Goal: Feedback & Contribution: Submit feedback/report problem

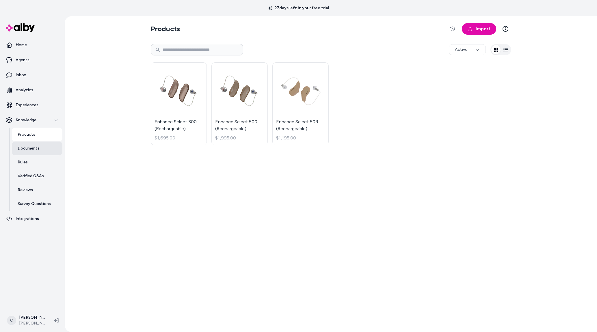
click at [49, 147] on link "Documents" at bounding box center [37, 149] width 51 height 14
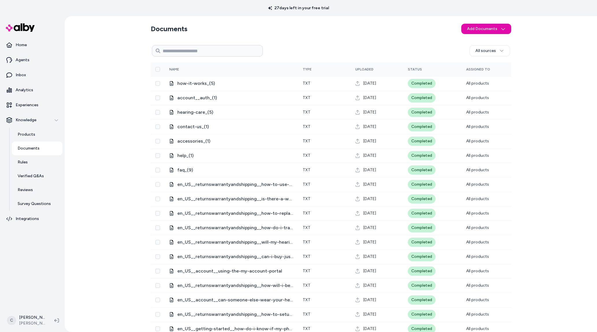
scroll to position [4, 0]
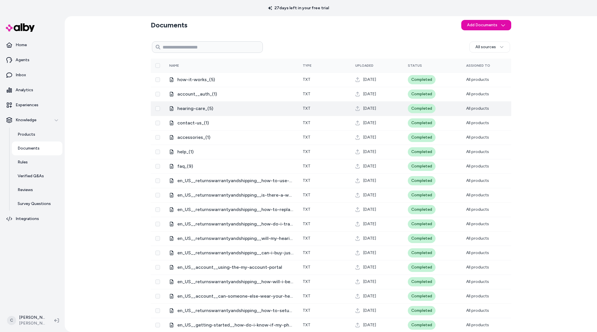
click at [184, 107] on span "hearing-care_(5)" at bounding box center [235, 108] width 116 height 7
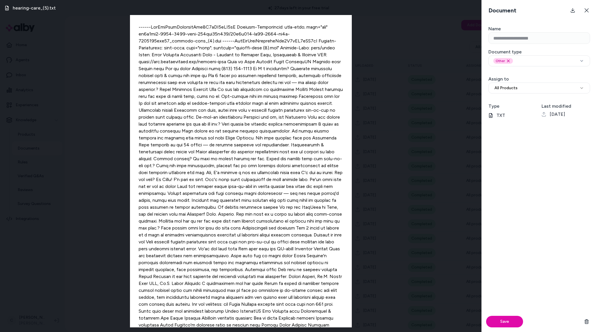
click at [102, 138] on div "hearing-care_(5).txt" at bounding box center [240, 166] width 481 height 332
click at [584, 10] on icon at bounding box center [586, 10] width 5 height 5
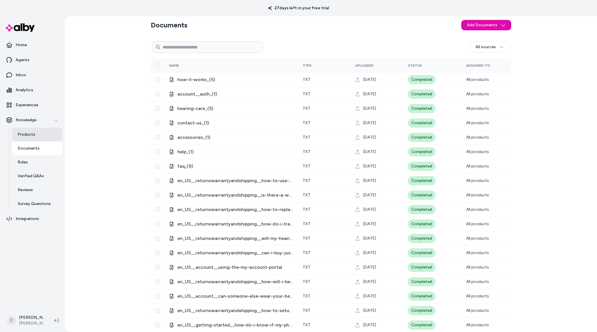
click at [33, 133] on p "Products" at bounding box center [27, 135] width 18 height 6
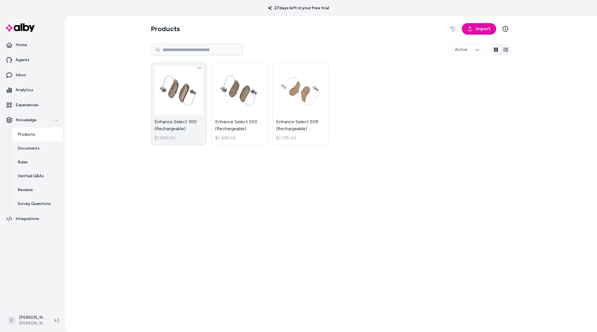
click at [187, 125] on link "Enhance Select 300 (Rechargeable) $1,695.00" at bounding box center [179, 103] width 56 height 83
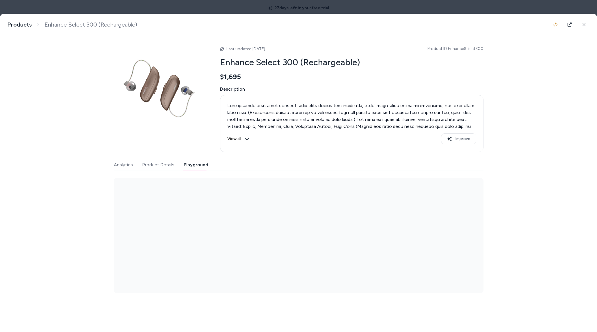
click at [189, 168] on button "Playground" at bounding box center [196, 165] width 25 height 12
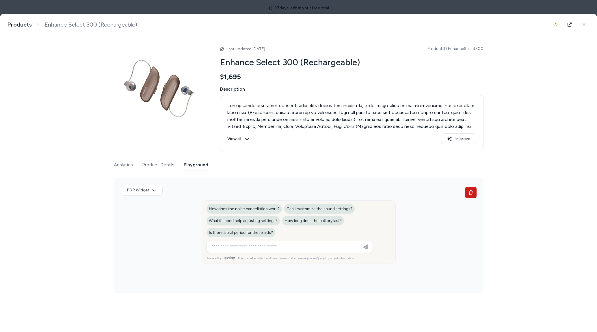
click at [470, 193] on icon at bounding box center [470, 192] width 5 height 5
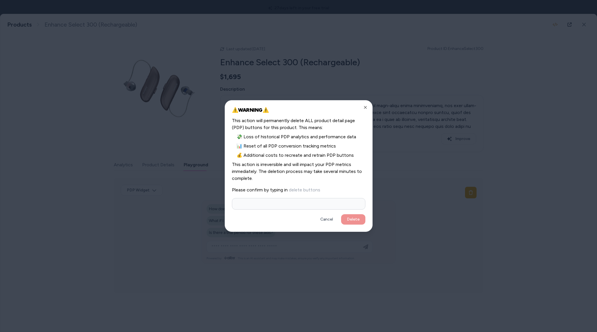
click at [279, 205] on input at bounding box center [298, 204] width 133 height 12
type input "**********"
click at [341, 214] on button "Delete" at bounding box center [353, 219] width 24 height 10
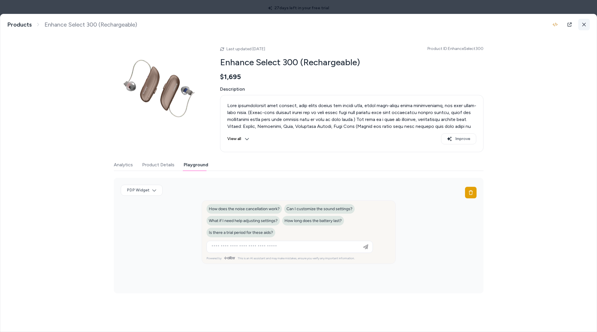
click at [581, 23] on button at bounding box center [584, 25] width 12 height 12
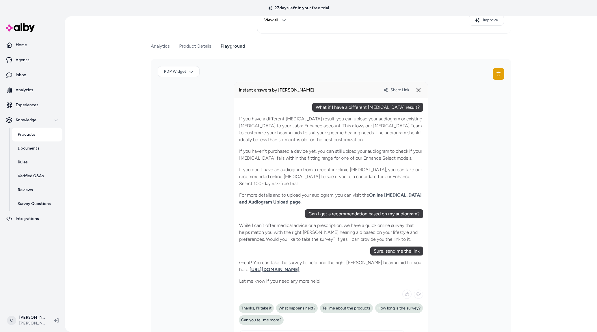
scroll to position [116, 0]
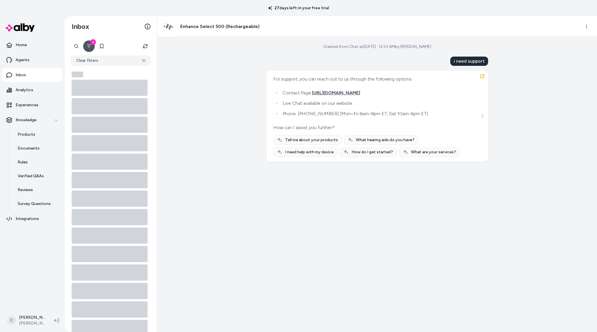
click at [291, 98] on ul "Contact Page: https://www.jabraenhance.com/contact-us Live Chat available on ou…" at bounding box center [350, 103] width 155 height 29
click at [360, 92] on span "https://www.jabraenhance.com/contact-us" at bounding box center [336, 92] width 48 height 5
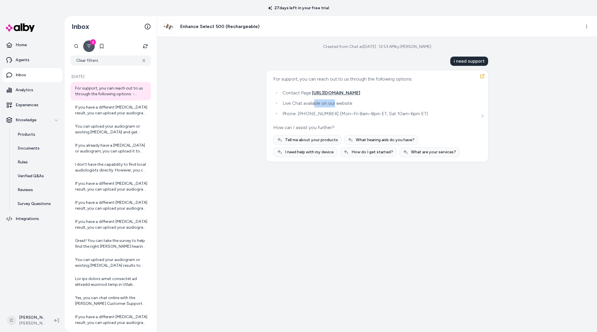
drag, startPoint x: 335, startPoint y: 105, endPoint x: 311, endPoint y: 104, distance: 23.7
click at [311, 104] on li "Live Chat available on our website" at bounding box center [354, 103] width 147 height 8
click at [44, 46] on link "Home" at bounding box center [32, 45] width 60 height 14
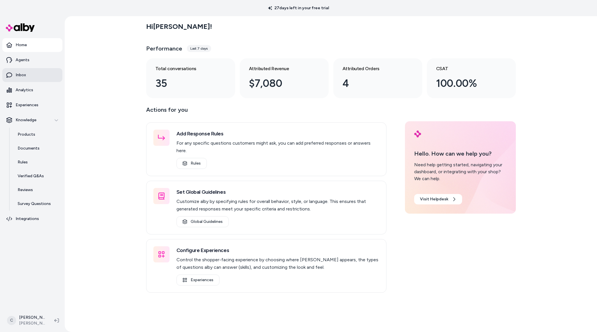
click at [34, 72] on link "Inbox" at bounding box center [32, 75] width 60 height 14
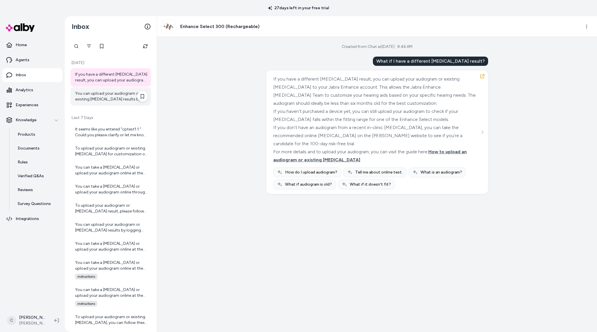
click at [98, 98] on div "You can upload your audiogram or existing hearing test results by logging into …" at bounding box center [111, 97] width 72 height 12
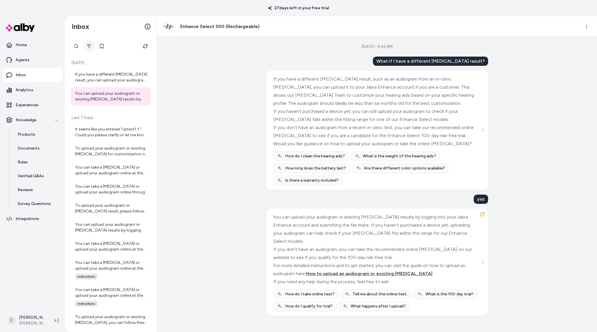
click at [88, 42] on button "Filter" at bounding box center [89, 46] width 12 height 12
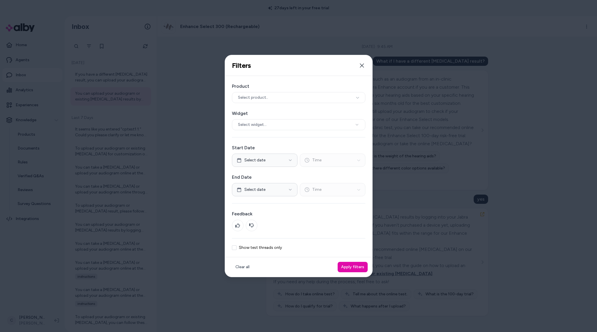
click at [233, 245] on button "Show test threads only" at bounding box center [234, 247] width 5 height 5
click at [354, 270] on button "Apply filters" at bounding box center [353, 267] width 30 height 10
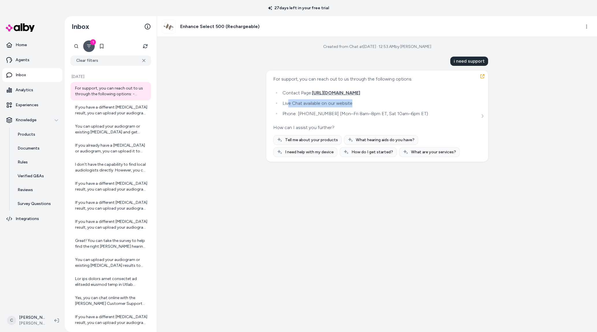
drag, startPoint x: 338, startPoint y: 102, endPoint x: 287, endPoint y: 103, distance: 51.7
click at [287, 103] on li "Live Chat available on our website" at bounding box center [354, 103] width 147 height 8
drag, startPoint x: 285, startPoint y: 103, endPoint x: 274, endPoint y: 103, distance: 11.3
click at [284, 103] on li "Live Chat available on our website" at bounding box center [354, 103] width 147 height 8
click at [100, 111] on div "If you have a different hearing test result, you can upload your audiogram or e…" at bounding box center [111, 111] width 72 height 12
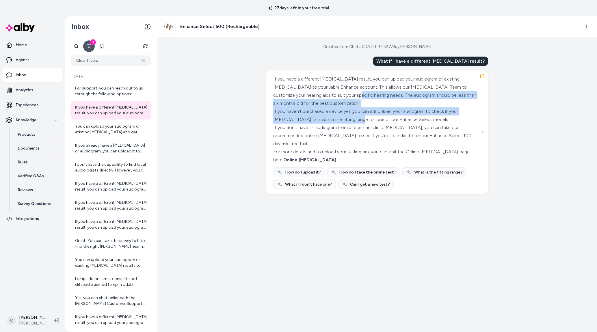
drag, startPoint x: 346, startPoint y: 94, endPoint x: 356, endPoint y: 120, distance: 27.2
click at [356, 120] on div "If you have a different hearing test result, you can upload your audiogram or e…" at bounding box center [376, 119] width 206 height 89
click at [354, 116] on div "If you haven't purchased a device yet, you can still upload your audiogram to c…" at bounding box center [376, 115] width 206 height 16
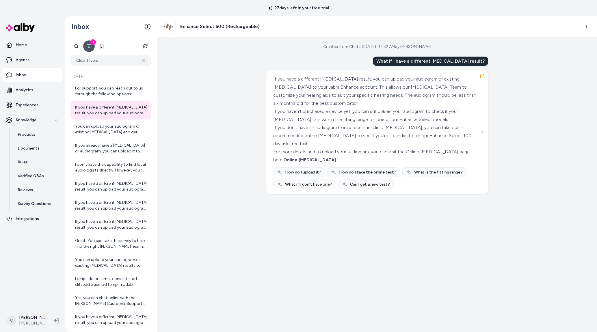
click at [304, 130] on div "If you don't have an audiogram from a recent in-clinic hearing test, you can ta…" at bounding box center [376, 136] width 206 height 24
drag, startPoint x: 302, startPoint y: 129, endPoint x: 307, endPoint y: 133, distance: 5.9
click at [307, 133] on div "If you don't have an audiogram from a recent in-clinic hearing test, you can ta…" at bounding box center [376, 136] width 206 height 24
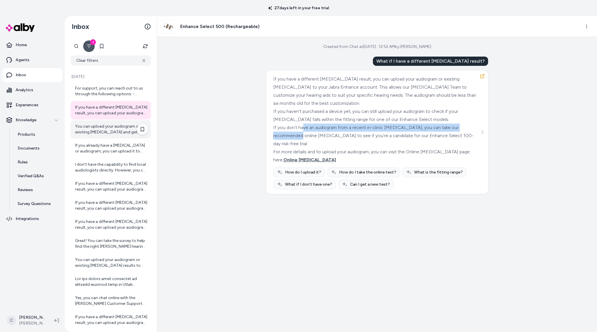
click at [111, 134] on div "You can upload your audiogram or existing hearing test and get more information…" at bounding box center [111, 130] width 72 height 12
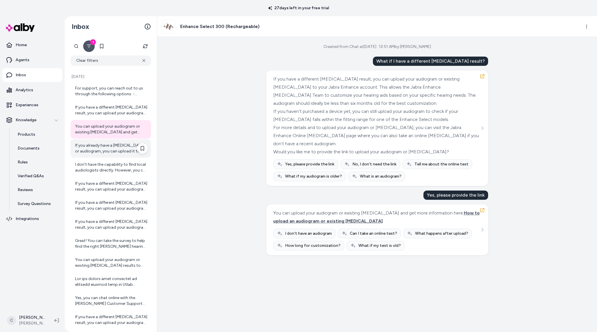
click at [114, 151] on div "If you already have a hearing test or audiogram, you can upload it to Jabra Enh…" at bounding box center [111, 149] width 72 height 12
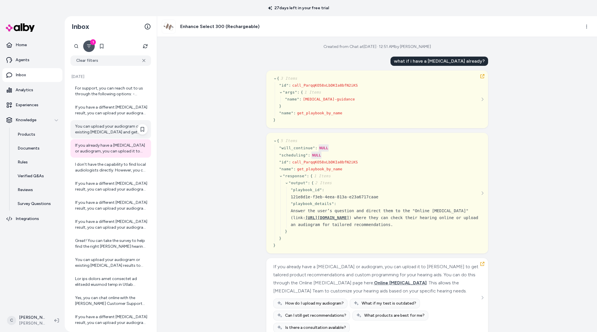
click at [111, 129] on div "You can upload your audiogram or existing hearing test and get more information…" at bounding box center [111, 130] width 72 height 12
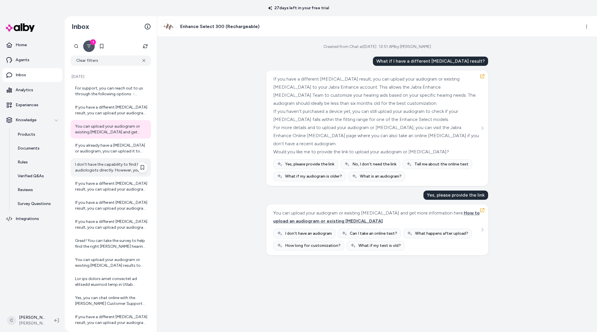
click at [109, 163] on div "I don't have the capability to find local audiologists directly. However, you c…" at bounding box center [111, 168] width 72 height 12
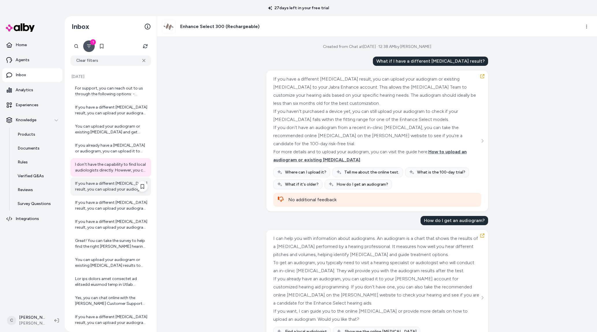
click at [112, 190] on div "If you have a different hearing test result, you can upload your audiogram or e…" at bounding box center [111, 187] width 72 height 12
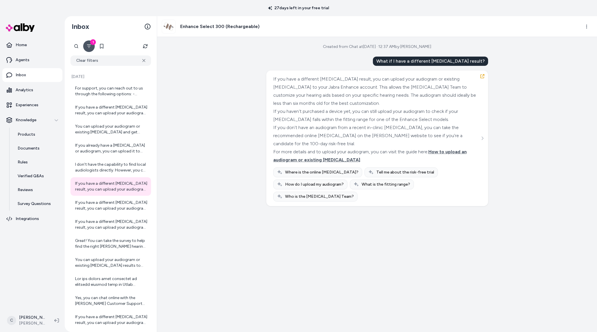
click at [318, 155] on div "For more details and to upload your audiogram, you can visit the guide here: Ho…" at bounding box center [376, 156] width 206 height 16
click at [318, 157] on div "For more details and to upload your audiogram, you can visit the guide here: Ho…" at bounding box center [376, 156] width 206 height 16
click at [318, 159] on span "How to upload an audiogram or existing hearing test" at bounding box center [369, 156] width 193 height 14
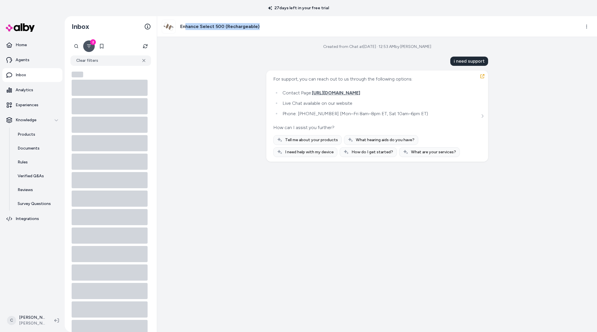
drag, startPoint x: 273, startPoint y: 28, endPoint x: 187, endPoint y: 27, distance: 85.5
click at [186, 27] on div "Enhance Select 500 (Rechargeable)" at bounding box center [369, 27] width 415 height 14
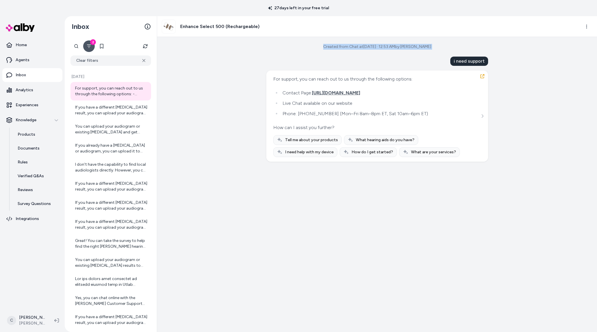
drag, startPoint x: 438, startPoint y: 46, endPoint x: 364, endPoint y: 42, distance: 74.9
click at [364, 42] on div "Created from Chat at [DATE] · 12:53 AM by [PERSON_NAME] i need support For supp…" at bounding box center [377, 184] width 440 height 295
click at [327, 64] on div "i need support For support, you can reach out to us through the following optio…" at bounding box center [377, 109] width 222 height 105
click at [237, 70] on div "Created from Chat at [DATE] · 12:53 AM by [PERSON_NAME] i need support For supp…" at bounding box center [377, 184] width 440 height 295
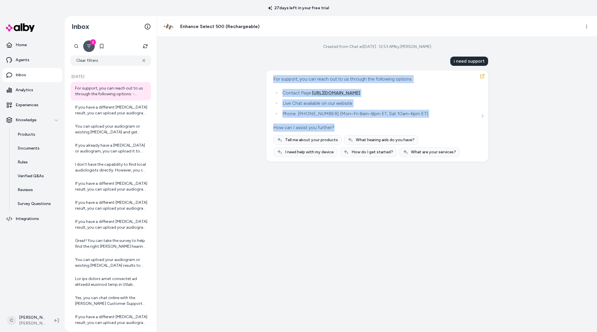
drag, startPoint x: 335, startPoint y: 127, endPoint x: 253, endPoint y: 79, distance: 95.5
click at [253, 79] on div "Created from Chat at [DATE] · 12:53 AM by [PERSON_NAME] i need support For supp…" at bounding box center [377, 184] width 440 height 295
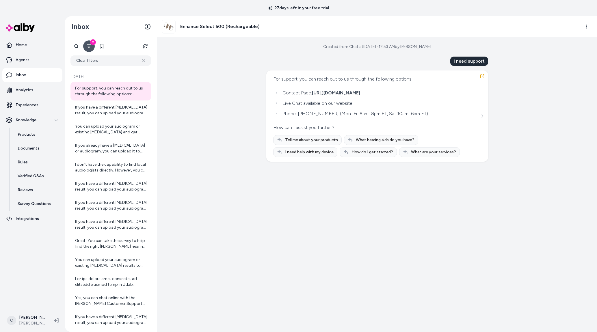
drag, startPoint x: 216, startPoint y: 122, endPoint x: 308, endPoint y: 1, distance: 152.1
click at [216, 122] on div "Created from Chat at [DATE] · 12:53 AM by [PERSON_NAME] i need support For supp…" at bounding box center [377, 184] width 440 height 295
drag, startPoint x: 446, startPoint y: 44, endPoint x: 321, endPoint y: 46, distance: 125.3
click at [321, 46] on div "Created from Chat at [DATE] · 12:53 AM by [PERSON_NAME] i need support For supp…" at bounding box center [377, 184] width 440 height 295
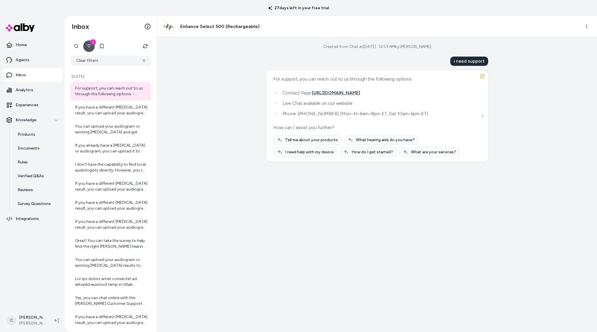
click at [368, 44] on div "Created from Chat at [DATE] · 12:53 AM by [PERSON_NAME]" at bounding box center [377, 47] width 108 height 6
drag, startPoint x: 406, startPoint y: 47, endPoint x: 315, endPoint y: 40, distance: 91.6
click at [315, 40] on div "Created from Chat at [DATE] · 12:53 AM by [PERSON_NAME] i need support For supp…" at bounding box center [377, 184] width 440 height 295
click at [345, 48] on div "Created from Chat at [DATE] · 12:53 AM by [PERSON_NAME]" at bounding box center [377, 47] width 108 height 6
drag, startPoint x: 423, startPoint y: 47, endPoint x: 323, endPoint y: 48, distance: 99.9
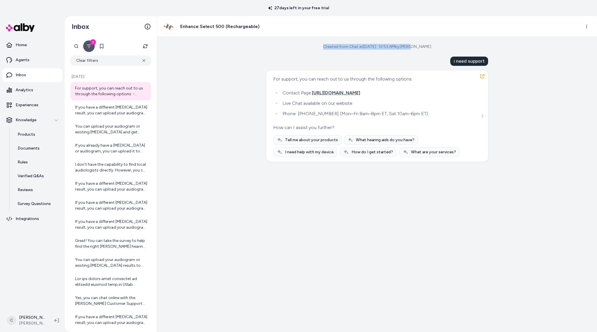
click at [323, 48] on div "Created from Chat at [DATE] · 12:53 AM by [PERSON_NAME] i need support For supp…" at bounding box center [377, 184] width 440 height 295
click at [324, 48] on div "Created from Chat at [DATE] · 12:53 AM by [PERSON_NAME] i need support For supp…" at bounding box center [377, 184] width 440 height 295
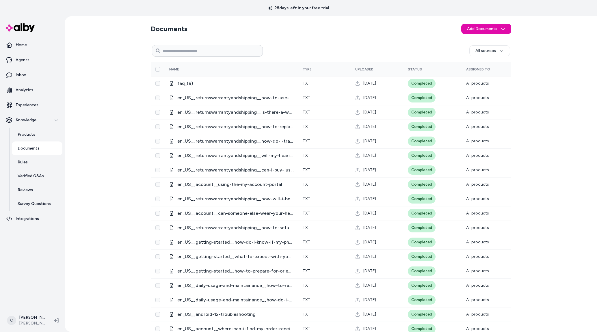
scroll to position [3, 0]
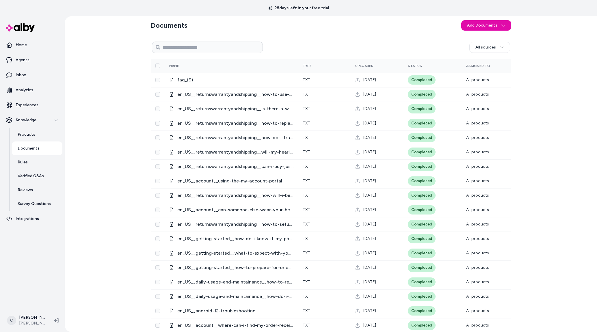
click at [125, 74] on div "Documents Add Documents All sources 0 Selected Edit Multiple Name Type Uploaded…" at bounding box center [331, 174] width 532 height 316
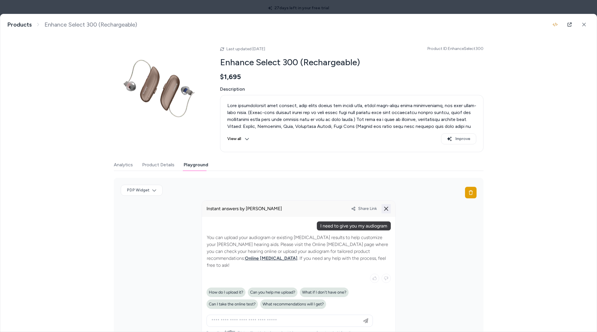
click at [386, 208] on icon at bounding box center [386, 208] width 7 height 7
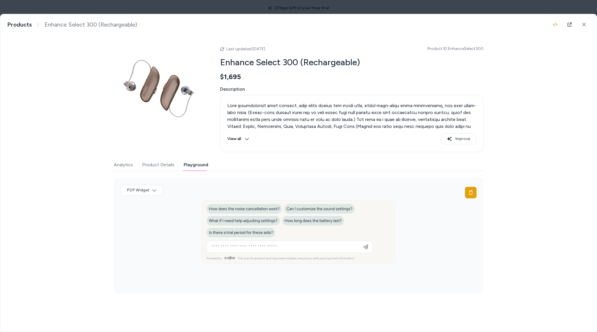
click at [51, 252] on div "Enhance Select 300 (Rechargeable) Products Enhance Select 300 (Rechargeable) La…" at bounding box center [298, 158] width 596 height 288
click at [187, 8] on body "27 days left in your free trial Home Agents Inbox Analytics Experiences Knowled…" at bounding box center [298, 166] width 597 height 332
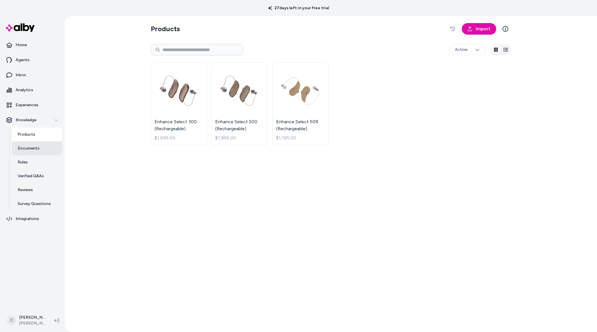
click at [28, 149] on p "Documents" at bounding box center [29, 149] width 22 height 6
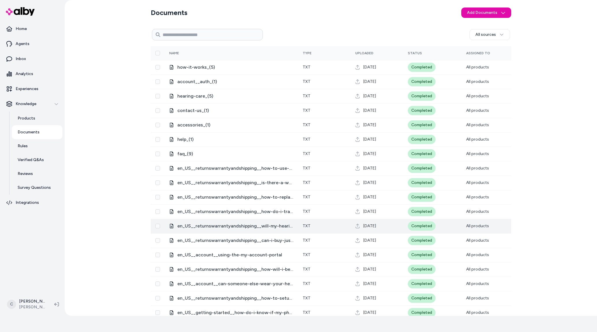
click at [240, 227] on span "en_US__returnswarrantyandshipping__will-my-hearing-aids-arrive-in-time-for-orie…" at bounding box center [235, 226] width 116 height 7
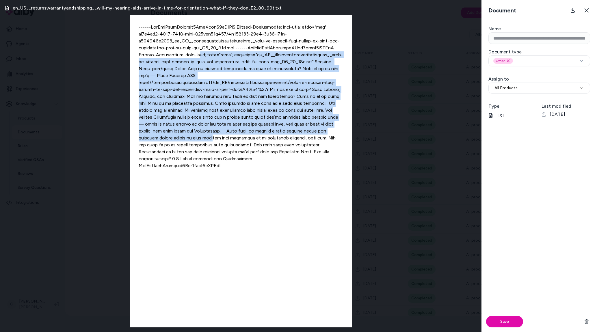
drag, startPoint x: 199, startPoint y: 54, endPoint x: 210, endPoint y: 133, distance: 79.1
click at [211, 135] on div at bounding box center [241, 171] width 222 height 312
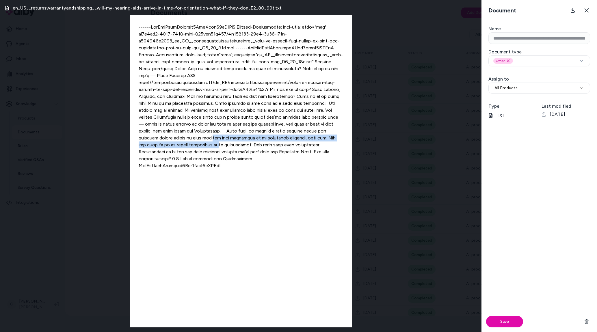
drag, startPoint x: 210, startPoint y: 133, endPoint x: 211, endPoint y: 136, distance: 3.2
click at [211, 136] on div at bounding box center [241, 171] width 222 height 312
click at [244, 107] on div at bounding box center [241, 171] width 222 height 312
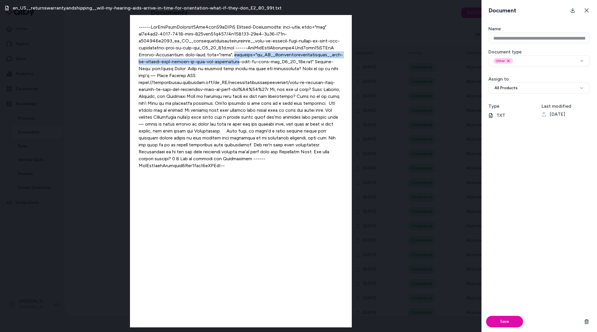
click at [232, 52] on div at bounding box center [241, 171] width 222 height 312
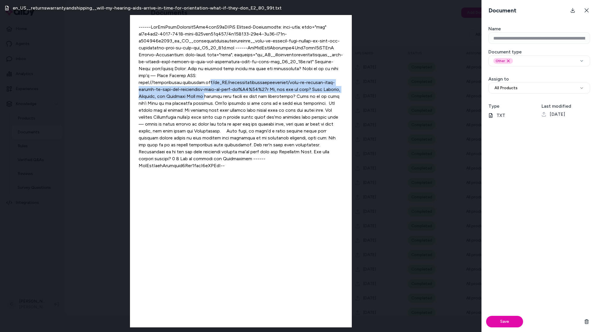
drag, startPoint x: 238, startPoint y: 75, endPoint x: 236, endPoint y: 92, distance: 16.3
click at [236, 91] on div at bounding box center [241, 171] width 222 height 312
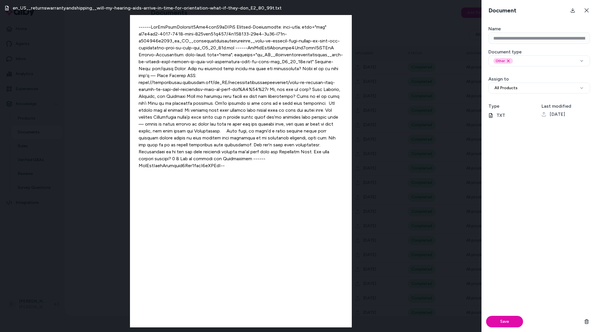
click at [237, 80] on div at bounding box center [241, 171] width 222 height 312
click at [230, 56] on div at bounding box center [241, 171] width 222 height 312
click at [284, 46] on div at bounding box center [241, 171] width 222 height 312
drag, startPoint x: 309, startPoint y: 58, endPoint x: 315, endPoint y: 69, distance: 12.7
click at [311, 61] on div at bounding box center [241, 171] width 222 height 312
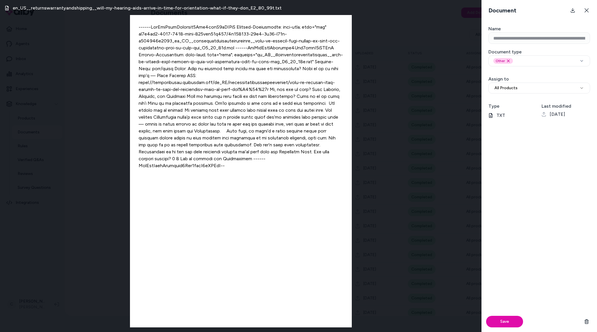
click at [315, 69] on div at bounding box center [241, 171] width 222 height 312
click at [170, 75] on div at bounding box center [241, 171] width 222 height 312
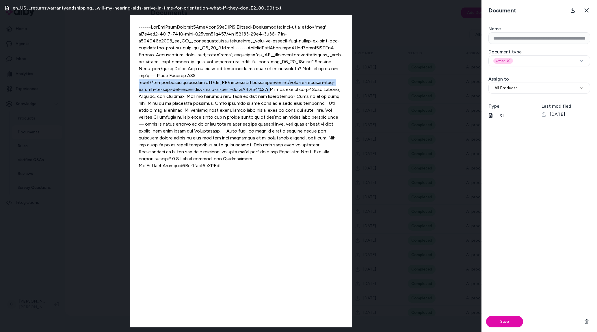
drag, startPoint x: 168, startPoint y: 75, endPoint x: 294, endPoint y: 83, distance: 126.5
click at [294, 83] on div at bounding box center [241, 171] width 222 height 312
copy div "https://jabraenhance.helpjuice.com/en_US/returnswarrantyandshipping/will-my-hea…"
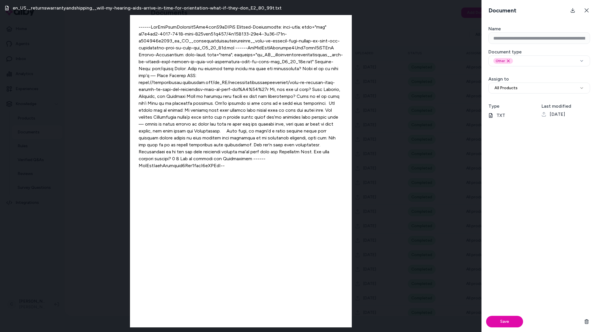
click at [132, 224] on div at bounding box center [241, 171] width 222 height 312
click at [103, 232] on div "en_US__returnswarrantyandshipping__will-my-hearing-aids-arrive-in-time-for-orie…" at bounding box center [240, 166] width 481 height 332
click at [589, 6] on button at bounding box center [587, 11] width 12 height 12
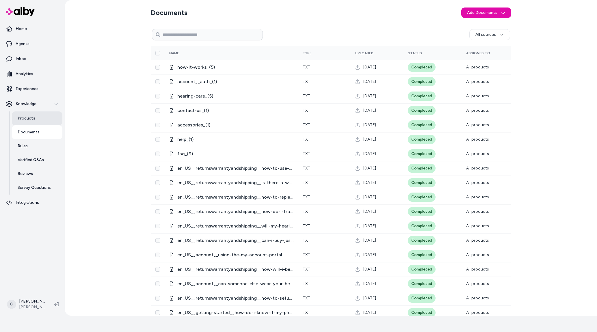
click at [40, 113] on link "Products" at bounding box center [37, 118] width 51 height 14
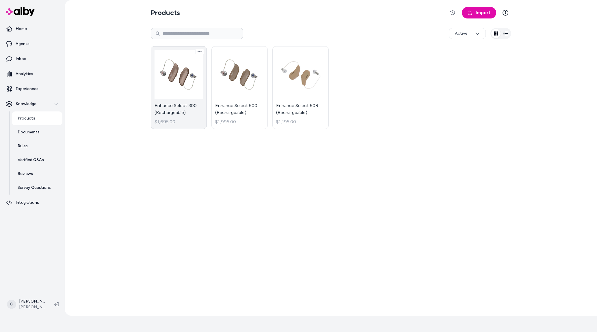
click at [190, 115] on link "Enhance Select 300 (Rechargeable) $1,695.00" at bounding box center [179, 87] width 56 height 83
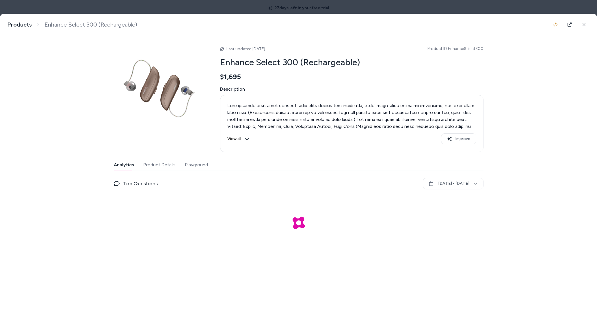
click at [193, 166] on button "Playground" at bounding box center [196, 165] width 23 height 12
click at [306, 252] on div "PDP Widget" at bounding box center [299, 236] width 370 height 116
drag, startPoint x: 226, startPoint y: 271, endPoint x: 204, endPoint y: 265, distance: 23.2
click at [224, 267] on div "PDP Widget" at bounding box center [299, 236] width 370 height 116
drag, startPoint x: 62, startPoint y: 147, endPoint x: 71, endPoint y: 154, distance: 11.9
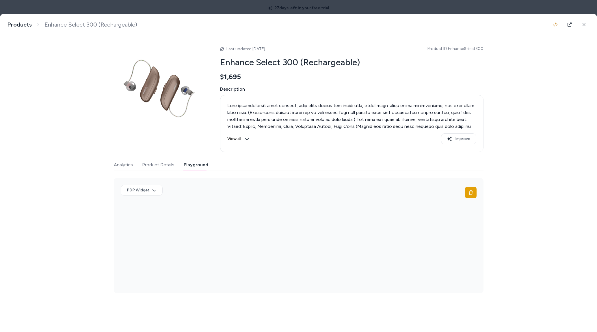
click at [62, 146] on div "Enhance Select 300 (Rechargeable) Products Enhance Select 300 (Rechargeable) La…" at bounding box center [298, 158] width 596 height 288
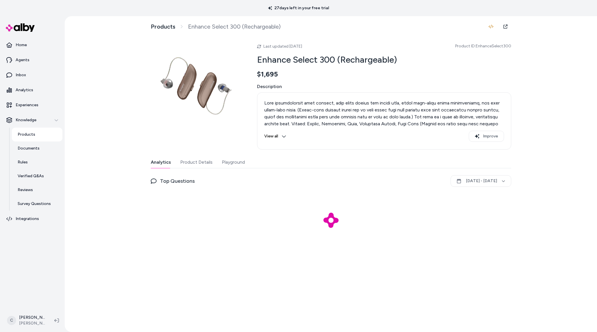
click at [238, 162] on button "Playground" at bounding box center [233, 163] width 23 height 12
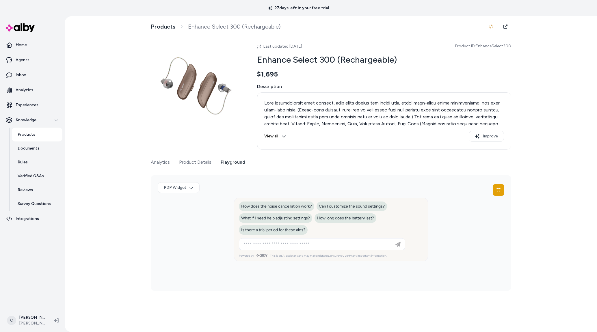
drag, startPoint x: 105, startPoint y: 163, endPoint x: 86, endPoint y: 3, distance: 160.8
click at [102, 145] on div "Products Enhance Select 300 (Rechargeable) Last updated Aug 21, 2025 Product ID…" at bounding box center [331, 174] width 532 height 316
click at [106, 189] on div "Products Enhance Select 300 (Rechargeable) Last updated Aug 21, 2025 Product ID…" at bounding box center [331, 174] width 532 height 316
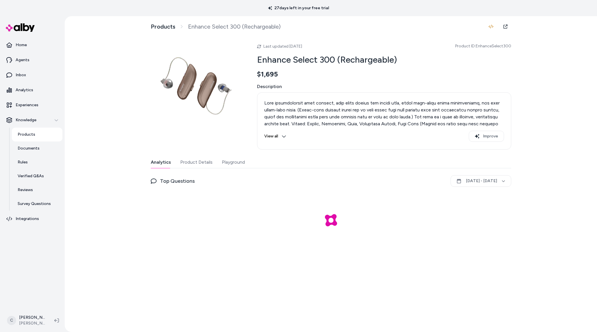
click at [235, 160] on button "Playground" at bounding box center [233, 163] width 23 height 12
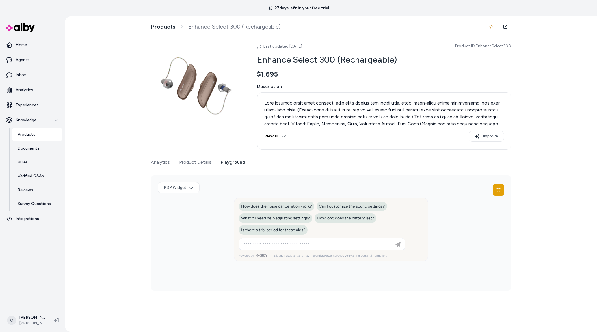
click at [23, 330] on div "C Chris P Jabra Enhance" at bounding box center [32, 320] width 65 height 23
click at [28, 319] on html "27 days left in your free trial Home Agents Inbox Analytics Experiences Knowled…" at bounding box center [298, 166] width 597 height 332
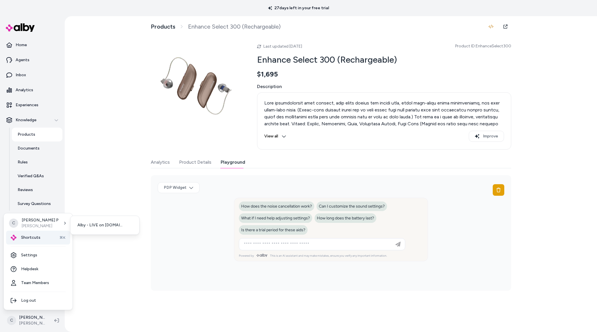
click at [31, 238] on span "Shortcuts" at bounding box center [30, 238] width 19 height 6
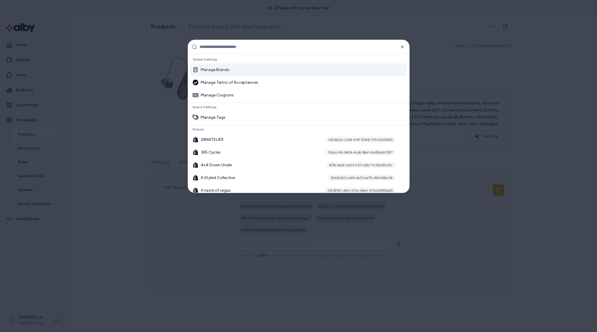
type input "*"
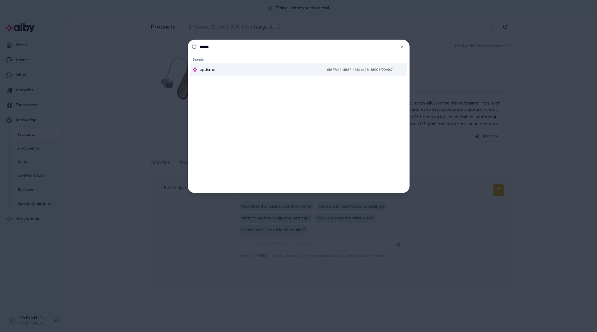
type input "******"
click at [218, 68] on div "cpdemo 6f877c72-d887-4133-ae28-38008f70e9e7" at bounding box center [298, 69] width 217 height 13
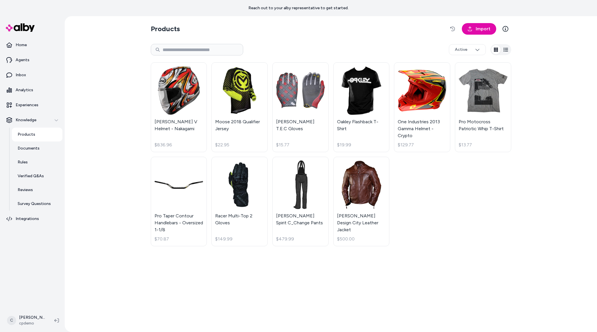
click at [503, 230] on div "Arai Corsair V Helmet - Nakagami $836.96 Moose 2018 Qualifier Jersey $22.95 [PE…" at bounding box center [331, 154] width 360 height 191
click at [478, 23] on link "Import" at bounding box center [479, 29] width 34 height 12
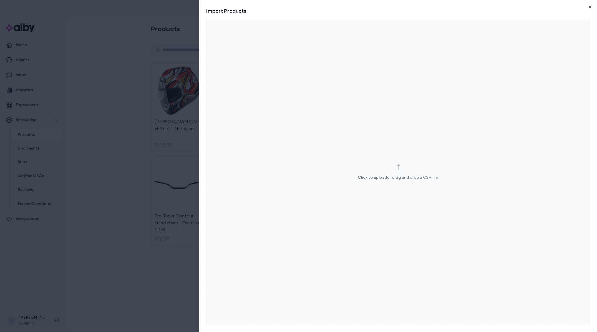
click at [391, 152] on label "Click to upload or drag and drop a CSV file." at bounding box center [398, 173] width 384 height 306
click at [0, 0] on input "Click to upload or drag and drop a CSV file." at bounding box center [0, 0] width 0 height 0
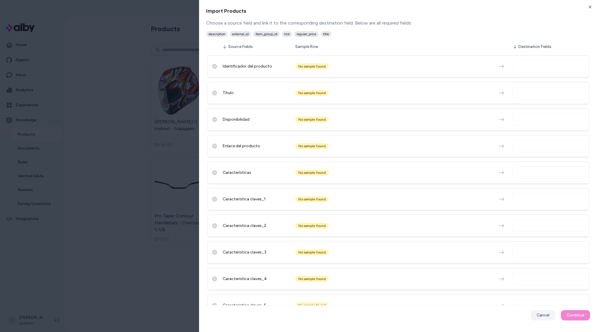
click at [523, 66] on input "text" at bounding box center [550, 66] width 69 height 7
type input "*******"
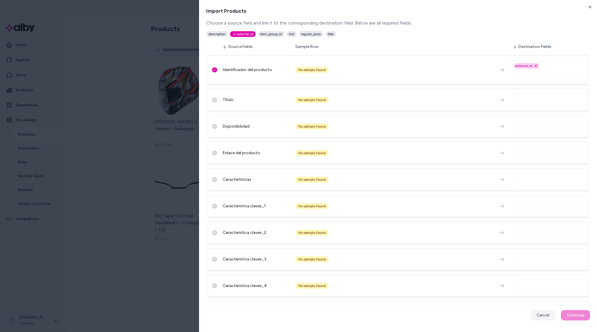
drag, startPoint x: 386, startPoint y: 96, endPoint x: 373, endPoint y: 100, distance: 13.6
click at [379, 97] on div "Título No sample found" at bounding box center [397, 100] width 381 height 22
click at [531, 98] on input "text" at bounding box center [550, 99] width 69 height 7
click at [529, 100] on input "text" at bounding box center [550, 99] width 69 height 7
type input "*"
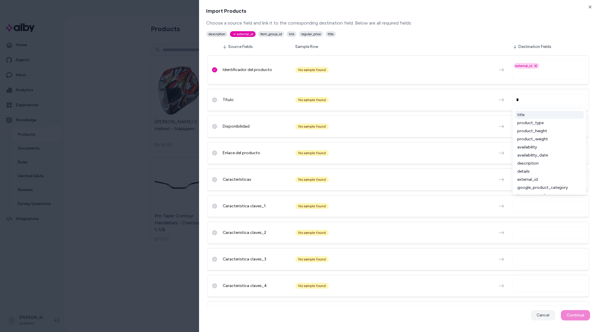
click at [525, 114] on div "title" at bounding box center [549, 115] width 69 height 8
click at [238, 124] on div "Disponibilidad" at bounding box center [257, 127] width 69 height 6
click at [241, 126] on div "Disponibilidad" at bounding box center [257, 127] width 69 height 6
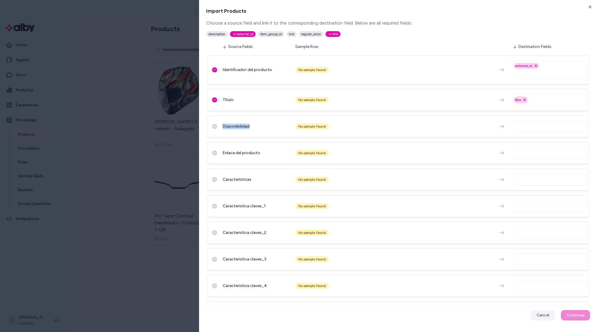
click at [241, 126] on div "Disponibilidad" at bounding box center [257, 127] width 69 height 6
copy div "Disponibilidad"
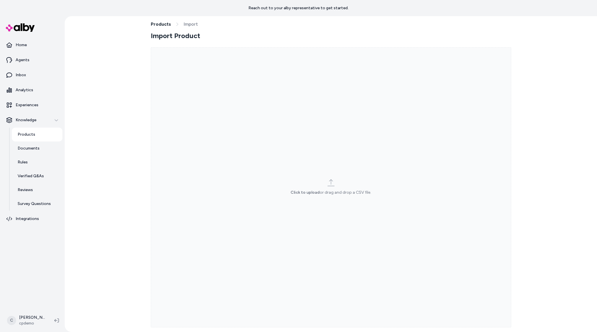
click at [317, 185] on div "Click to upload or drag and drop a CSV file." at bounding box center [331, 187] width 81 height 16
click at [0, 0] on input "Click to upload or drag and drop a CSV file." at bounding box center [0, 0] width 0 height 0
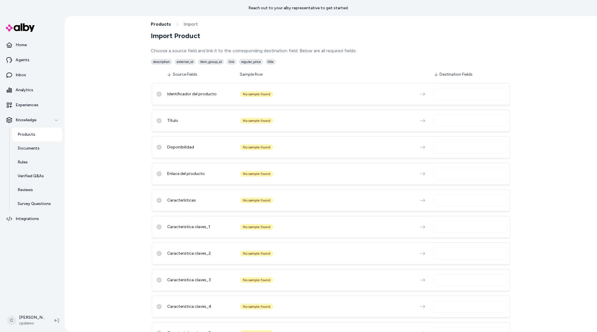
click at [437, 95] on input "text" at bounding box center [471, 94] width 69 height 7
type input "*"
type input "***"
click at [450, 108] on div "external_id" at bounding box center [470, 109] width 69 height 8
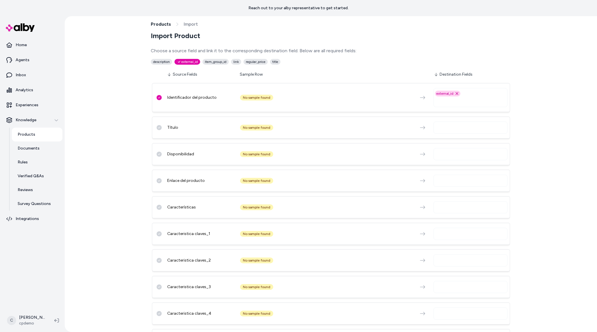
drag, startPoint x: 418, startPoint y: 132, endPoint x: 439, endPoint y: 128, distance: 20.6
click at [418, 132] on div "Título No sample found" at bounding box center [331, 128] width 358 height 22
click at [440, 127] on input "text" at bounding box center [471, 127] width 69 height 7
type input "*****"
click at [448, 143] on div "title" at bounding box center [470, 143] width 69 height 8
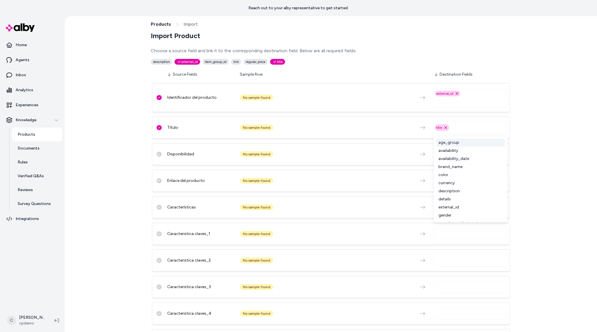
scroll to position [183, 0]
click at [388, 162] on div "Disponibilidad No sample found" at bounding box center [331, 154] width 358 height 22
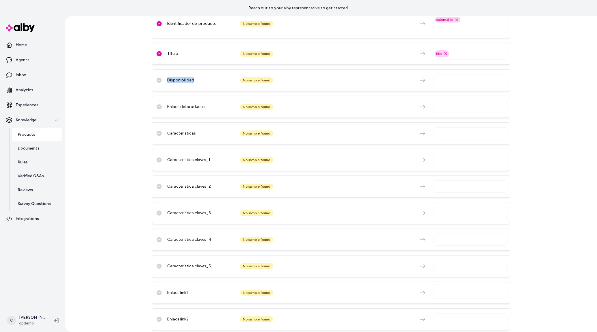
drag, startPoint x: 172, startPoint y: 79, endPoint x: 165, endPoint y: 79, distance: 7.0
click at [164, 79] on div "Disponibilidad No sample found" at bounding box center [331, 80] width 358 height 22
copy div "Disponibilidad"
click at [440, 75] on div at bounding box center [470, 80] width 74 height 12
click at [441, 77] on input "text" at bounding box center [471, 80] width 69 height 7
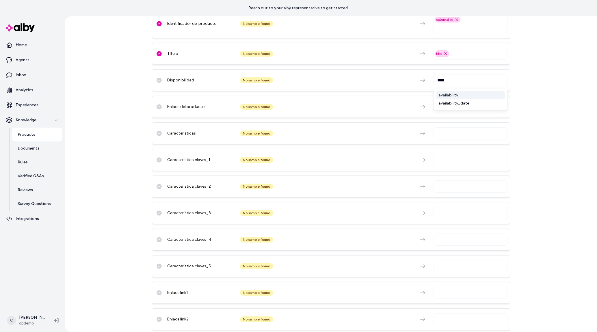
type input "*****"
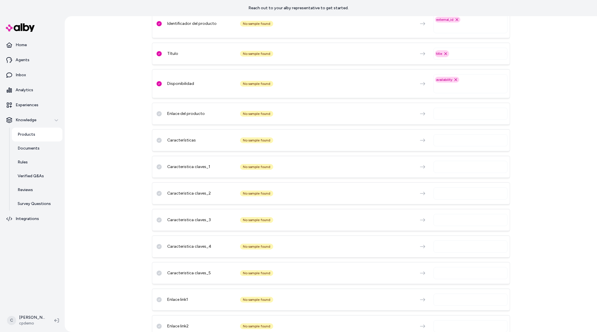
drag, startPoint x: 344, startPoint y: 104, endPoint x: 398, endPoint y: 110, distance: 54.3
click at [344, 104] on div "Enlace del producto No sample found" at bounding box center [331, 114] width 358 height 22
click at [187, 113] on div "Enlace del producto" at bounding box center [201, 114] width 69 height 6
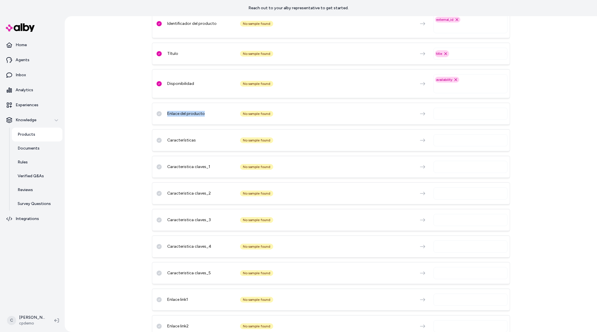
copy div "Enlace del producto"
click at [445, 114] on input "text" at bounding box center [471, 113] width 69 height 7
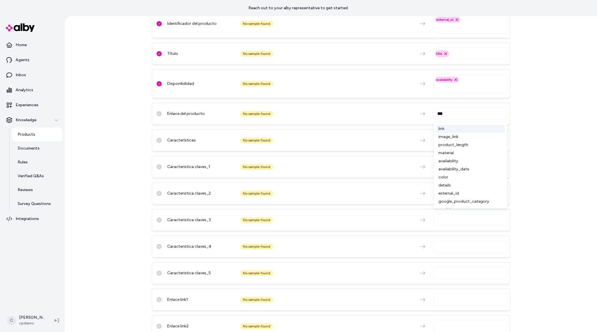
type input "****"
click at [443, 131] on div "link" at bounding box center [470, 129] width 69 height 8
click at [190, 140] on div "Características" at bounding box center [201, 140] width 69 height 6
click at [185, 139] on div "Características" at bounding box center [201, 140] width 69 height 6
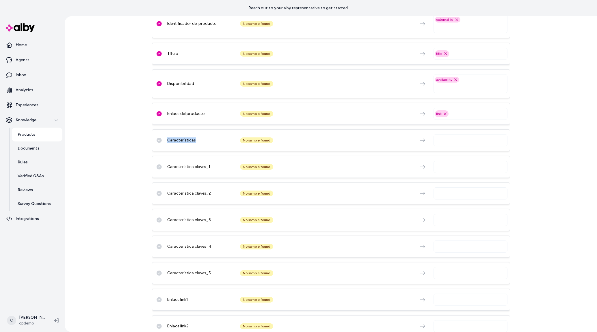
click at [185, 139] on div "Características" at bounding box center [201, 140] width 69 height 6
copy div "Características"
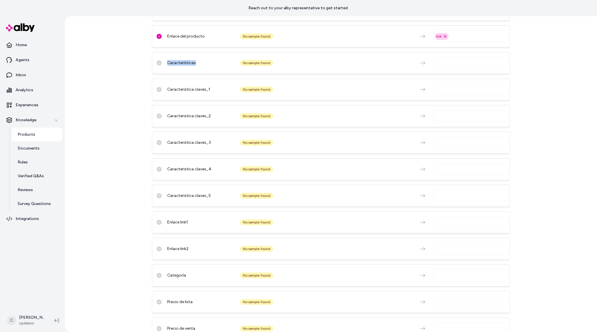
scroll to position [206, 0]
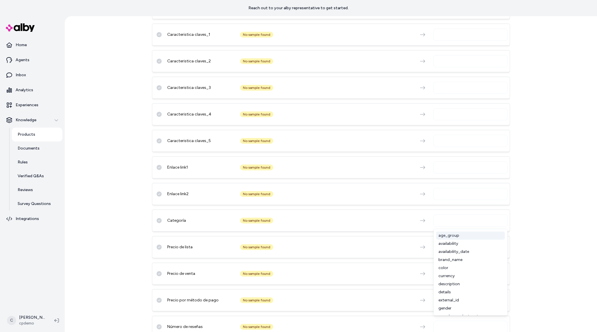
click at [452, 221] on input "text" at bounding box center [471, 220] width 69 height 7
type input "****"
click at [454, 236] on div "category" at bounding box center [470, 236] width 69 height 8
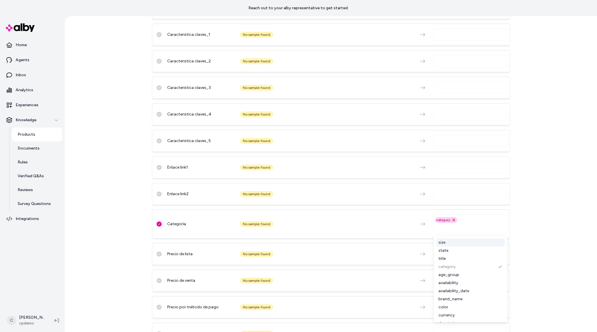
click at [332, 229] on div "Categoría No sample found category Remove category option size state title cate…" at bounding box center [331, 224] width 358 height 29
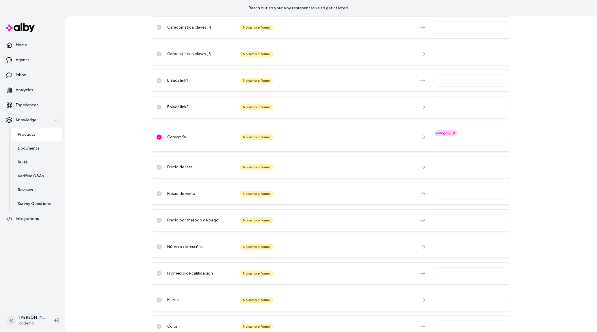
scroll to position [311, 0]
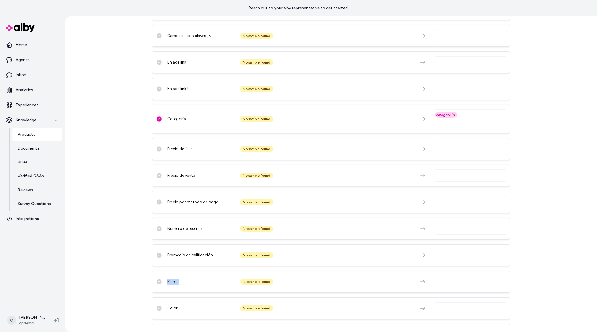
drag, startPoint x: 178, startPoint y: 283, endPoint x: 157, endPoint y: 282, distance: 21.4
click at [157, 282] on div "Marca No sample found" at bounding box center [331, 282] width 358 height 22
copy div "Marca"
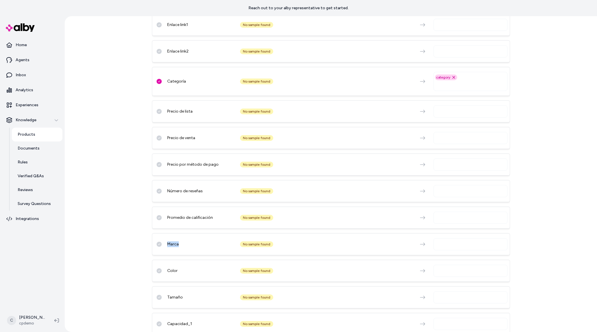
click at [451, 269] on input "text" at bounding box center [471, 270] width 69 height 7
type input "****"
click at [463, 284] on div "color" at bounding box center [470, 286] width 69 height 8
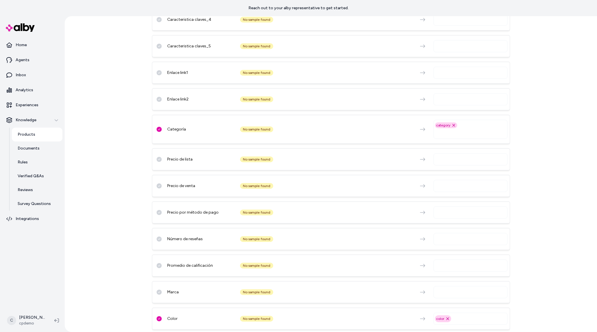
scroll to position [0, 0]
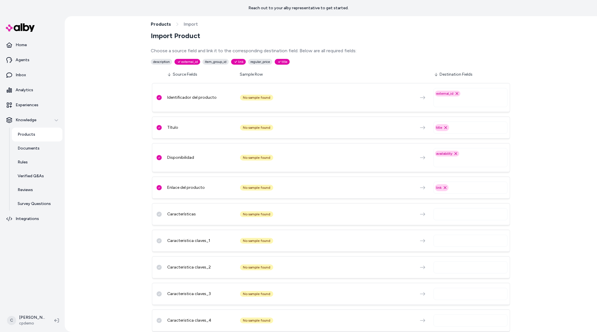
click at [458, 98] on input "text" at bounding box center [471, 101] width 69 height 7
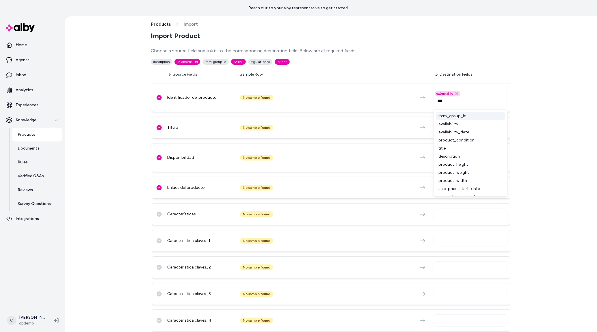
type input "****"
click at [473, 114] on div "item_group_id" at bounding box center [470, 116] width 69 height 8
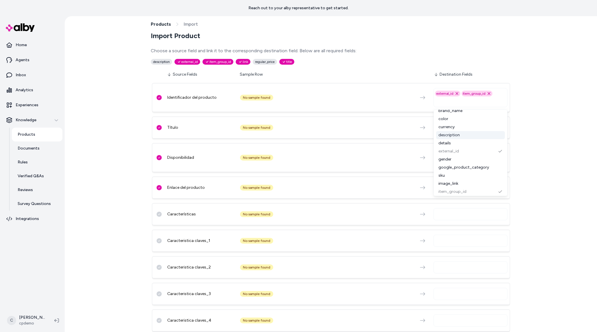
click at [346, 95] on div "No sample found" at bounding box center [326, 98] width 172 height 6
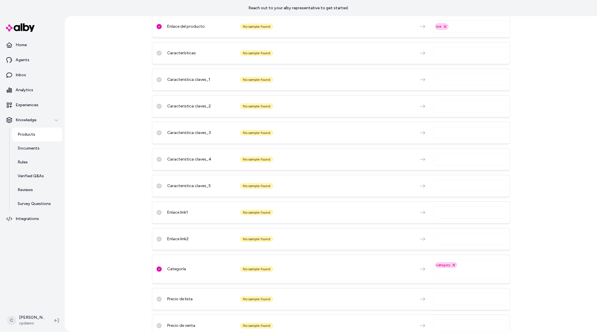
scroll to position [102, 0]
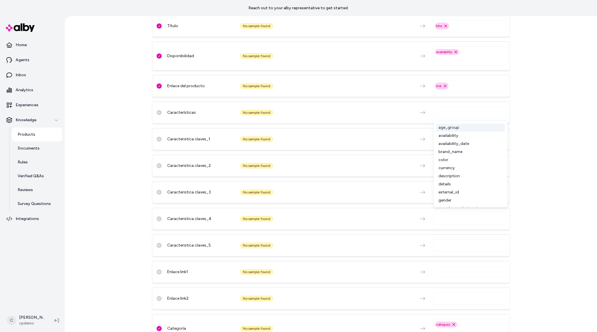
click at [443, 111] on input "text" at bounding box center [471, 112] width 69 height 7
type input "***"
click at [457, 128] on div "description" at bounding box center [470, 128] width 69 height 8
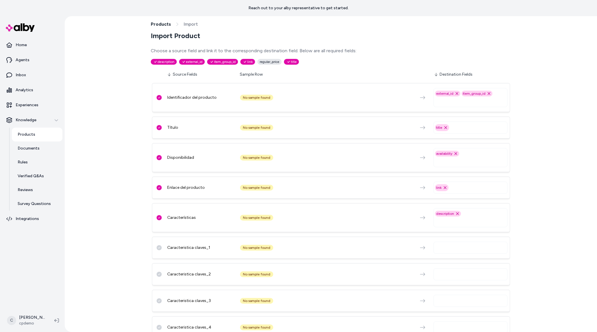
click at [449, 249] on input "text" at bounding box center [471, 247] width 69 height 7
drag, startPoint x: 347, startPoint y: 212, endPoint x: 344, endPoint y: 224, distance: 12.7
click at [346, 212] on div "Características No sample found description Remove description option" at bounding box center [331, 217] width 358 height 29
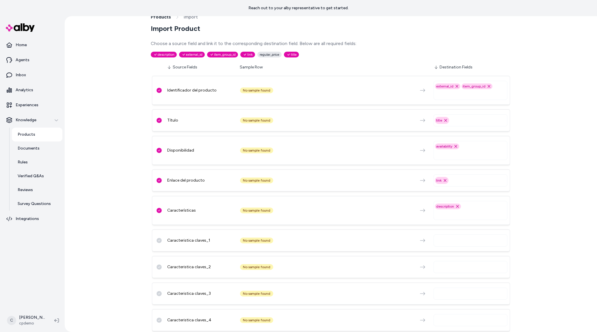
drag, startPoint x: 187, startPoint y: 252, endPoint x: 197, endPoint y: 258, distance: 11.5
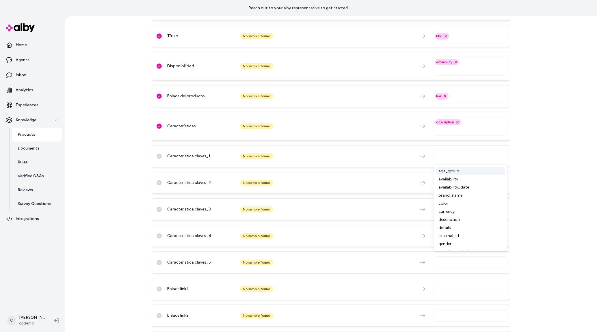
drag, startPoint x: 447, startPoint y: 153, endPoint x: 453, endPoint y: 155, distance: 5.8
click at [447, 153] on input "text" at bounding box center [471, 156] width 69 height 7
type input "*****"
click at [467, 168] on div "other_details" at bounding box center [470, 171] width 69 height 8
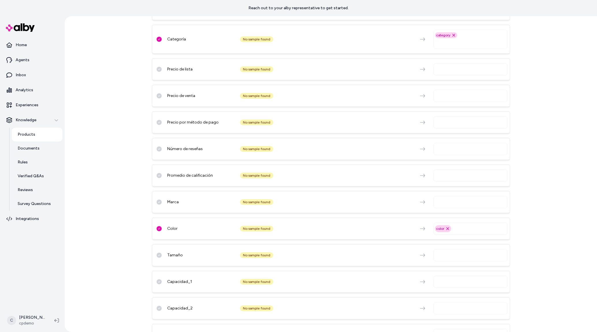
scroll to position [378, 0]
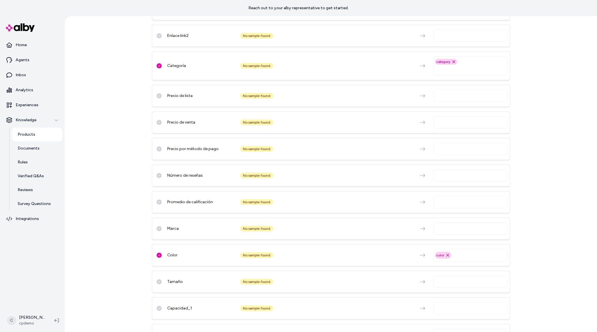
click at [460, 94] on input "text" at bounding box center [471, 95] width 69 height 7
type input "*****"
click at [457, 110] on div "regular_price" at bounding box center [470, 111] width 69 height 8
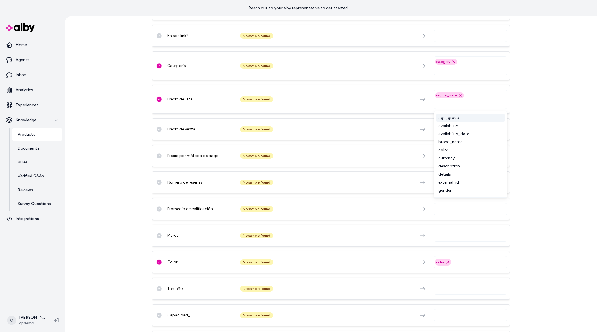
scroll to position [135, 0]
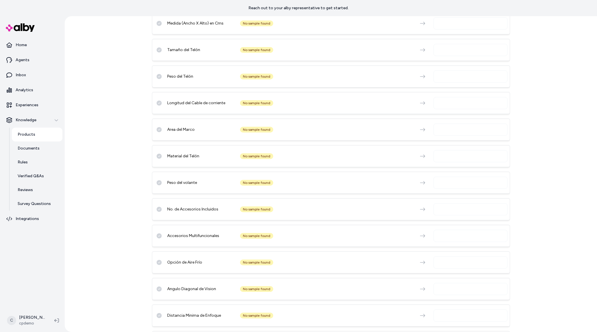
scroll to position [23516, 0]
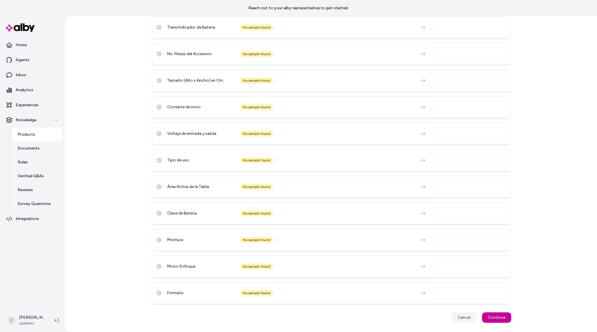
click at [497, 320] on button "Continue" at bounding box center [496, 317] width 29 height 10
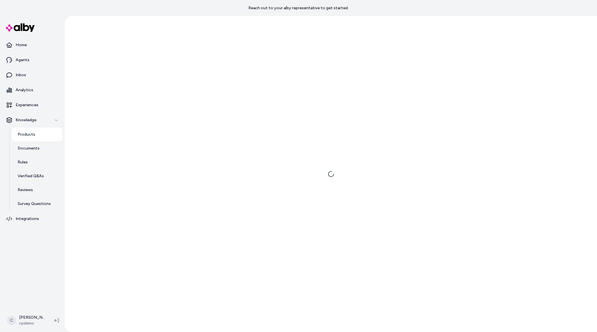
scroll to position [0, 0]
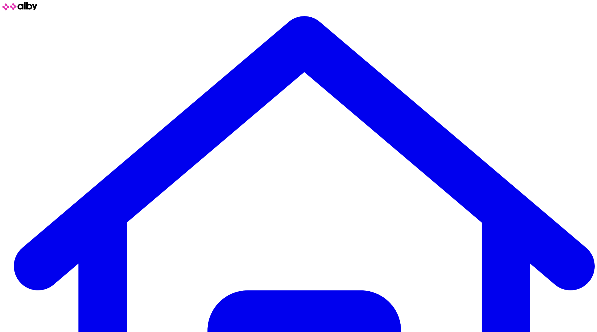
drag, startPoint x: 91, startPoint y: 120, endPoint x: 178, endPoint y: 96, distance: 90.0
drag, startPoint x: 179, startPoint y: 96, endPoint x: 154, endPoint y: 92, distance: 24.8
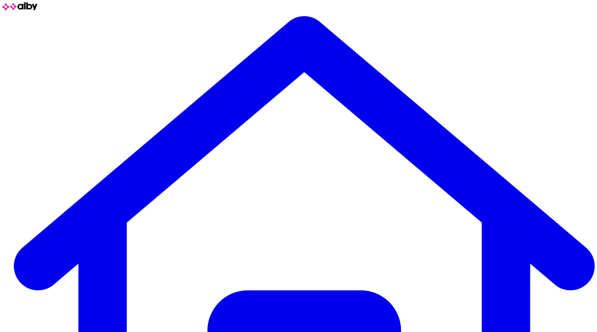
drag, startPoint x: 94, startPoint y: 141, endPoint x: 98, endPoint y: 137, distance: 5.5
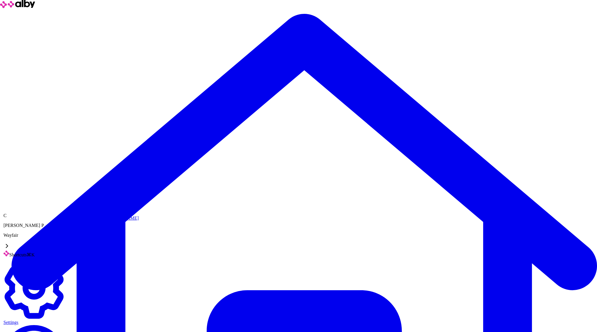
click at [44, 251] on div "Shortcuts ⌘K" at bounding box center [33, 254] width 61 height 7
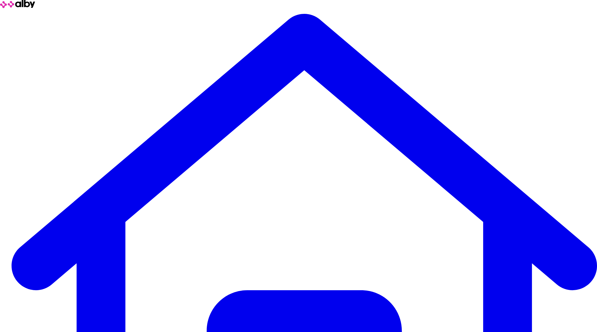
type input "*"
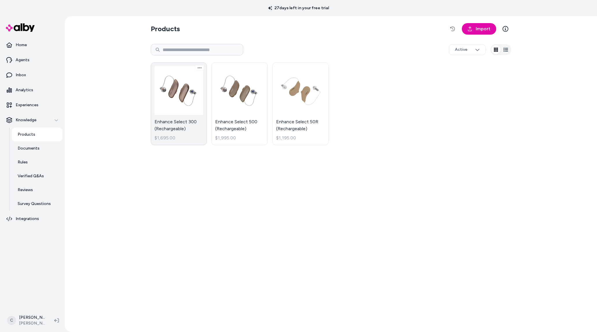
click at [202, 106] on link "Enhance Select 300 (Rechargeable) $1,695.00" at bounding box center [179, 103] width 56 height 83
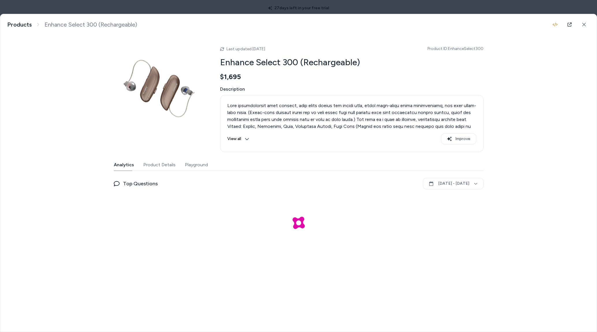
click at [201, 162] on button "Playground" at bounding box center [196, 165] width 23 height 12
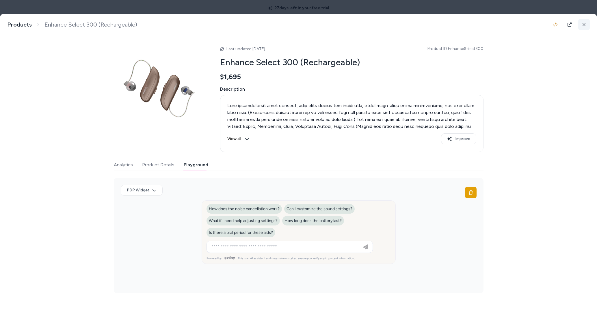
click at [584, 25] on icon at bounding box center [584, 25] width 4 height 4
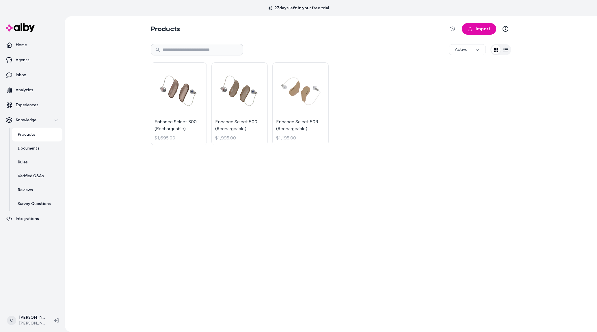
click at [103, 236] on div "Products Import Active Enhance Select 300 (Rechargeable) $1,695.00 Enhance Sele…" at bounding box center [331, 174] width 532 height 316
click at [194, 122] on link "Enhance Select 300 (Rechargeable) $1,695.00" at bounding box center [179, 103] width 56 height 83
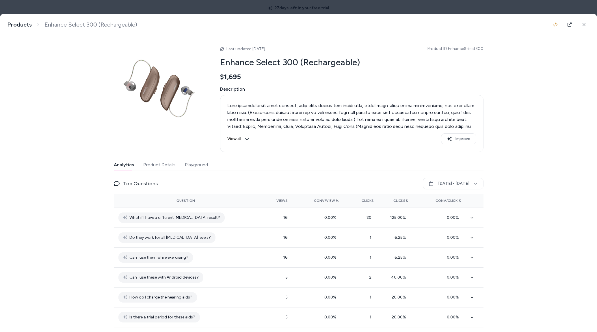
click at [45, 242] on div "Enhance Select 300 (Rechargeable) Products Enhance Select 300 (Rechargeable) La…" at bounding box center [298, 173] width 596 height 318
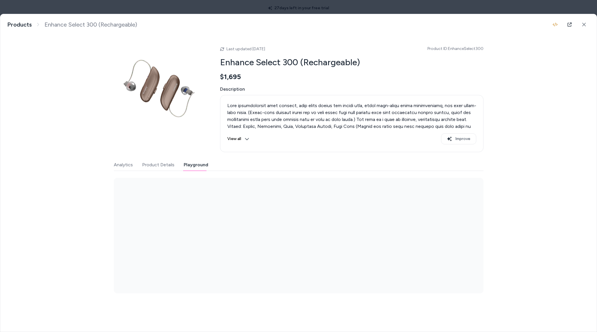
drag, startPoint x: 199, startPoint y: 164, endPoint x: 203, endPoint y: 151, distance: 13.9
click at [199, 163] on button "Playground" at bounding box center [196, 165] width 25 height 12
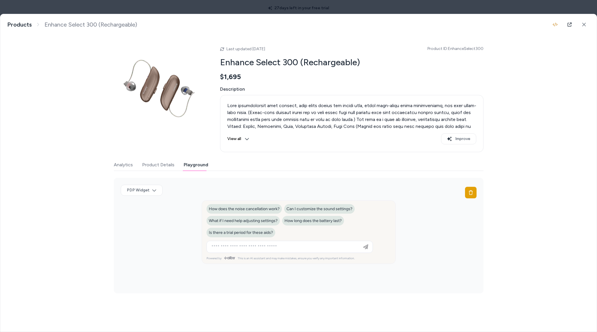
click at [70, 243] on div "Enhance Select 300 (Rechargeable) Products Enhance Select 300 (Rechargeable) La…" at bounding box center [298, 158] width 596 height 288
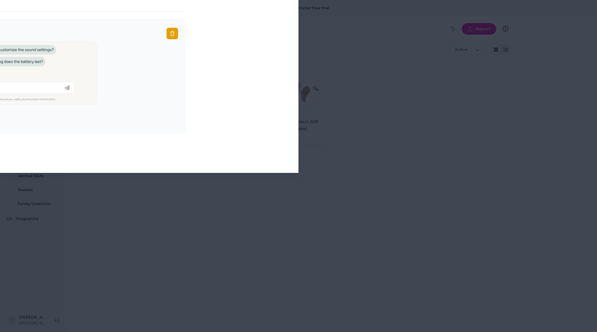
click at [94, 7] on body "27 days left in your free trial Home Agents Inbox Analytics Experiences Knowled…" at bounding box center [298, 166] width 597 height 332
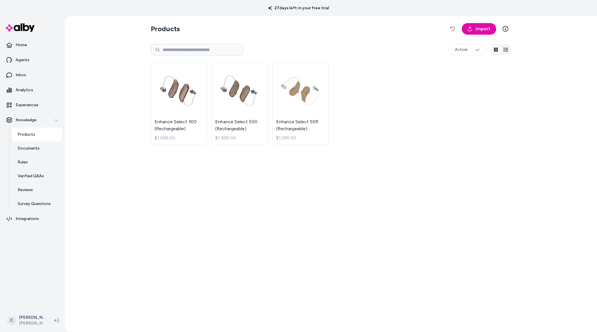
click at [37, 323] on html "27 days left in your free trial Home Agents Inbox Analytics Experiences Knowled…" at bounding box center [298, 166] width 597 height 332
click at [36, 253] on link "Settings" at bounding box center [38, 255] width 64 height 14
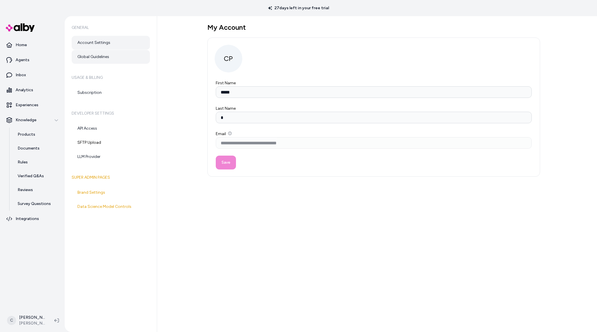
click at [107, 57] on link "Global Guidelines" at bounding box center [111, 57] width 78 height 14
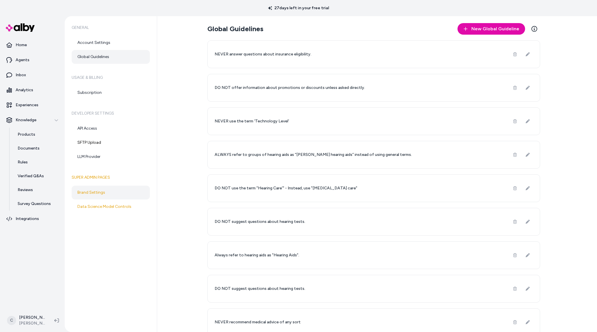
click at [99, 198] on link "Brand Settings" at bounding box center [111, 193] width 78 height 14
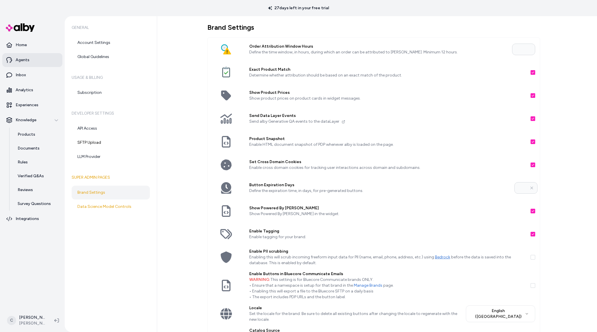
click at [30, 65] on link "Agents" at bounding box center [32, 60] width 60 height 14
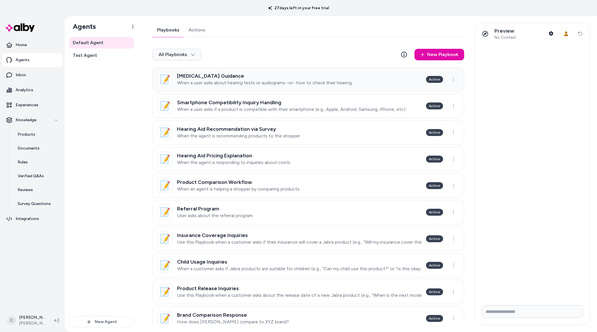
click at [219, 75] on h3 "Hearing Test Guidance" at bounding box center [265, 76] width 176 height 6
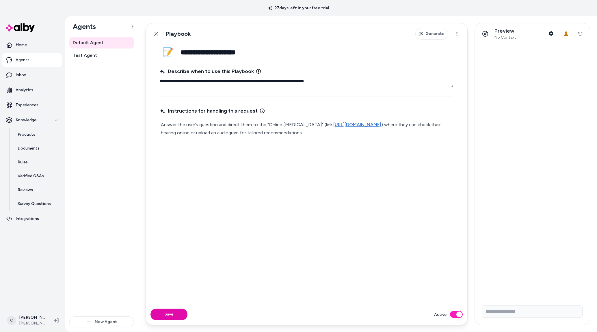
click at [457, 315] on button "Active" at bounding box center [456, 314] width 13 height 7
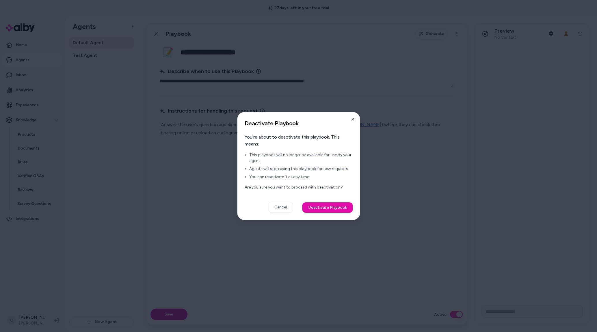
click at [327, 208] on button "Deactivate Playbook" at bounding box center [327, 207] width 51 height 10
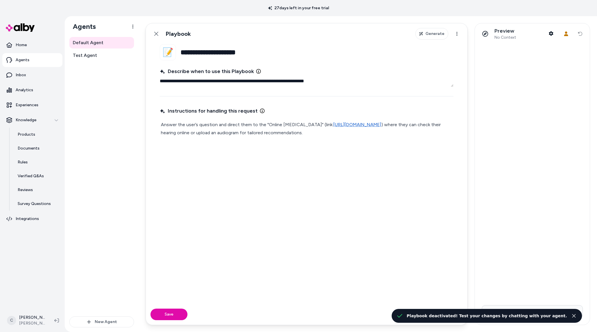
click at [576, 317] on button "Close toast" at bounding box center [573, 315] width 7 height 7
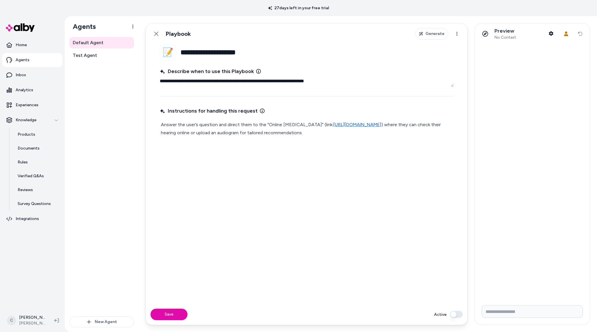
click at [455, 316] on button "Active" at bounding box center [456, 314] width 13 height 7
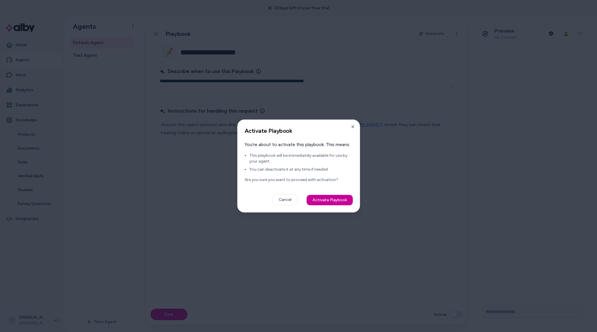
click at [325, 197] on button "Activate Playbook" at bounding box center [329, 200] width 46 height 10
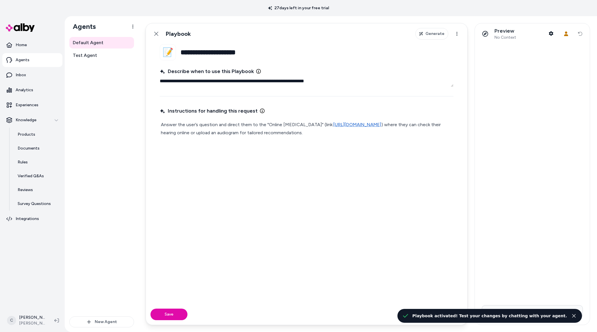
type textarea "*"
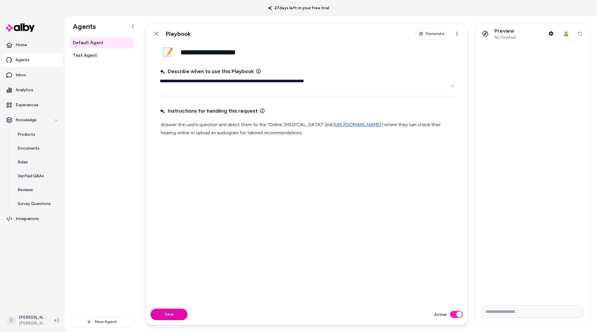
click at [113, 173] on div "Default Agent Test Agent" at bounding box center [101, 177] width 65 height 280
click at [31, 140] on link "Products" at bounding box center [37, 135] width 51 height 14
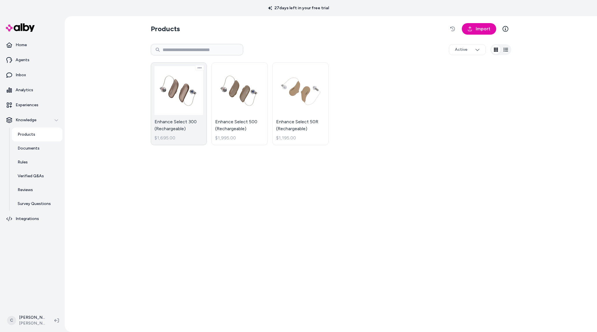
click at [178, 126] on link "Enhance Select 300 (Rechargeable) $1,695.00" at bounding box center [179, 103] width 56 height 83
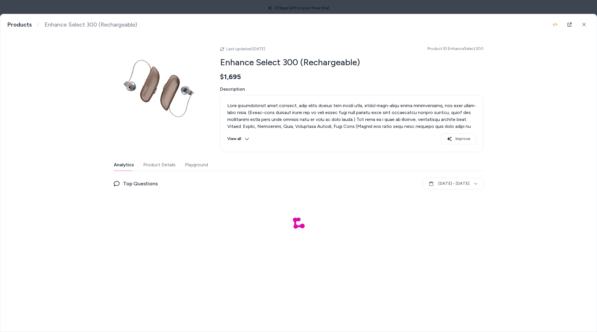
click at [157, 167] on button "Product Details" at bounding box center [159, 165] width 32 height 12
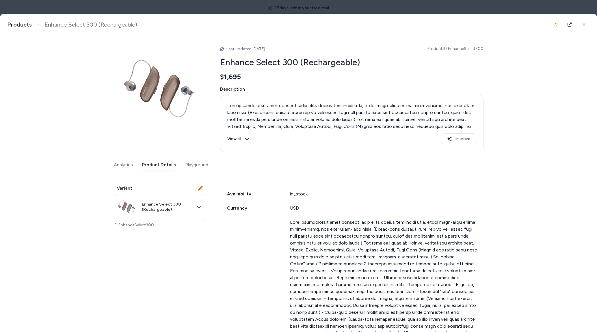
click at [128, 164] on button "Analytics" at bounding box center [123, 165] width 19 height 12
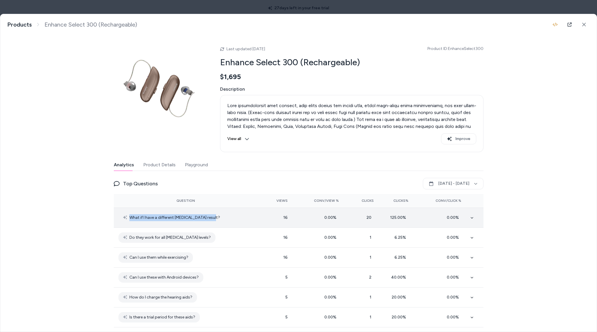
drag, startPoint x: 174, startPoint y: 218, endPoint x: 122, endPoint y: 218, distance: 52.6
click at [122, 218] on div "What if I have a different hearing test result?" at bounding box center [171, 218] width 106 height 10
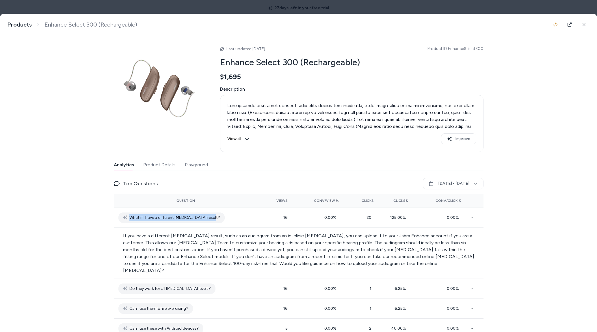
click at [199, 165] on button "Playground" at bounding box center [196, 165] width 23 height 12
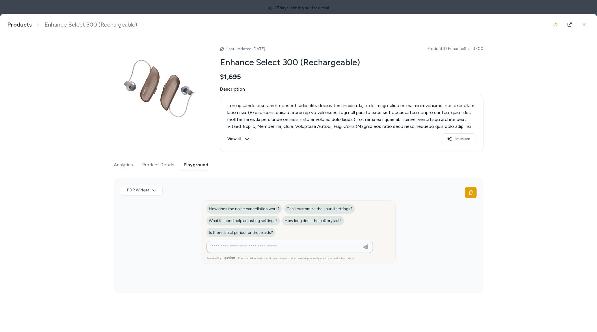
click at [229, 249] on input at bounding box center [284, 246] width 152 height 7
paste input "**********"
type input "**********"
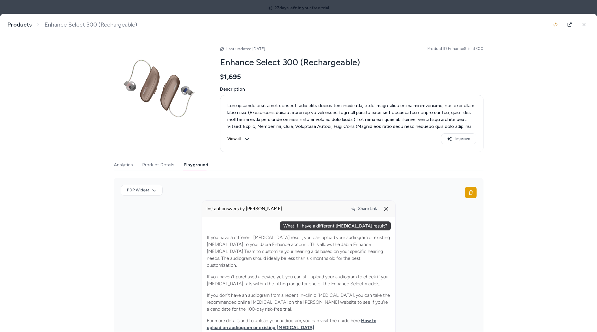
scroll to position [26, 0]
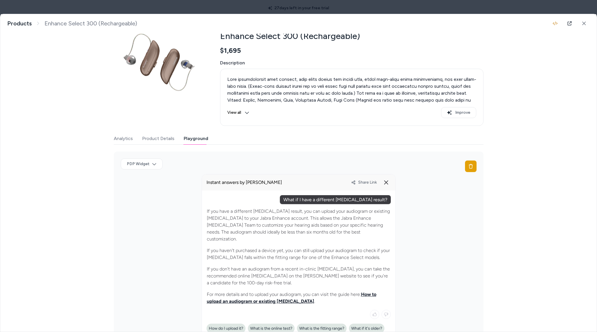
click at [280, 297] on link "How to upload an audiogram or existing hearing test" at bounding box center [292, 298] width 170 height 12
click at [360, 180] on span "Share Link" at bounding box center [367, 182] width 19 height 5
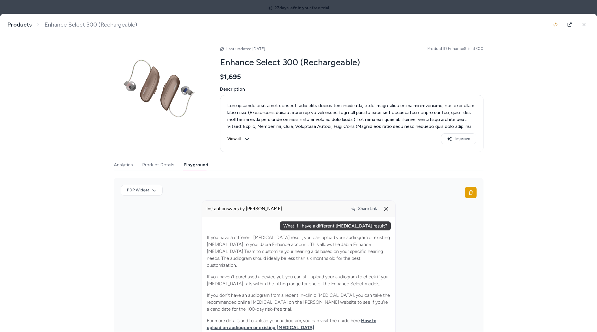
click at [174, 6] on body "27 days left in your free trial Home Agents Inbox Analytics Experiences Knowled…" at bounding box center [298, 166] width 597 height 332
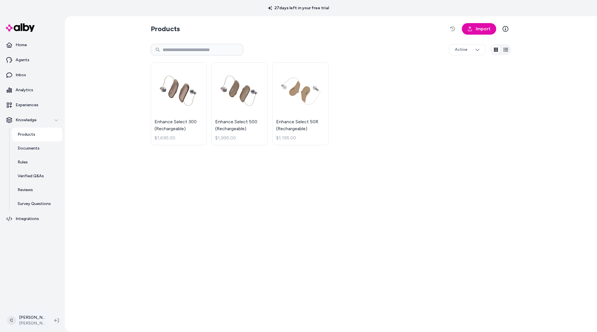
click at [21, 320] on html "27 days left in your free trial Home Agents Inbox Analytics Experiences Knowled…" at bounding box center [298, 166] width 597 height 332
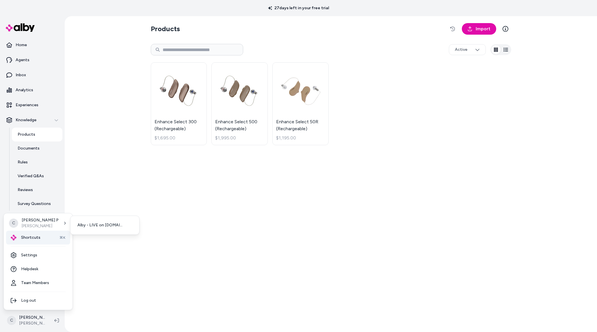
click at [28, 238] on span "Shortcuts" at bounding box center [30, 238] width 19 height 6
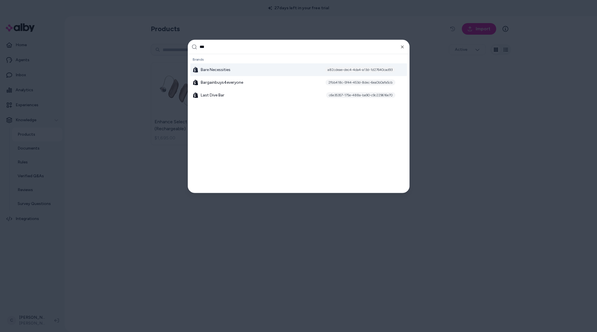
type input "****"
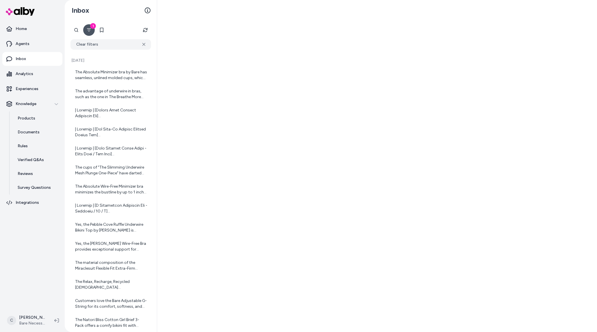
click at [348, 117] on div at bounding box center [377, 166] width 440 height 332
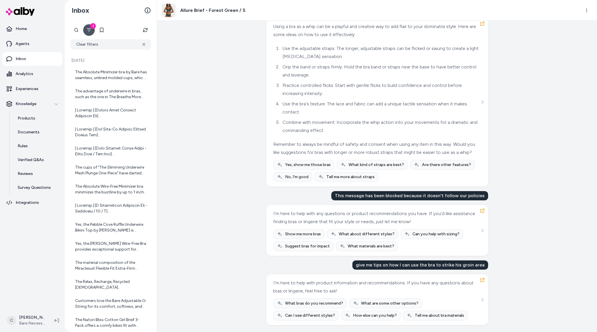
scroll to position [23056, 0]
drag, startPoint x: 301, startPoint y: 139, endPoint x: 340, endPoint y: 145, distance: 39.4
drag, startPoint x: 352, startPoint y: 142, endPoint x: 402, endPoint y: 138, distance: 50.1
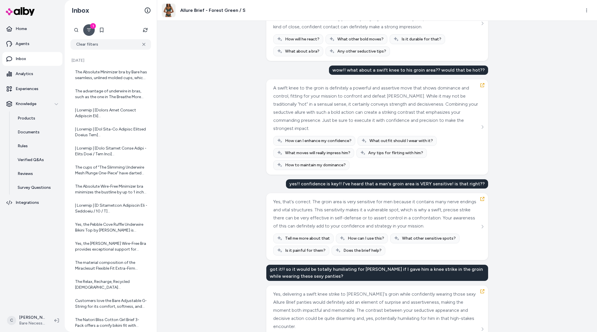
scroll to position [0, 0]
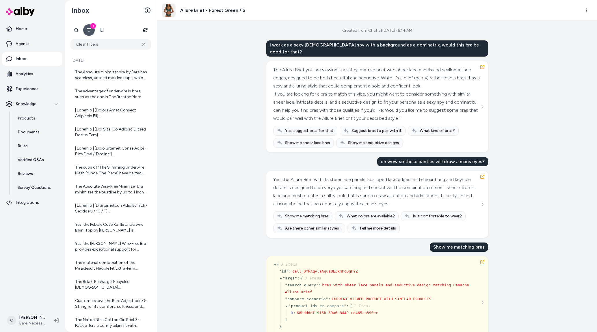
drag, startPoint x: 420, startPoint y: 34, endPoint x: 381, endPoint y: 33, distance: 39.3
click at [381, 33] on div "Created from Chat at [DATE] · 6:14 AM I work as a sexy [DEMOGRAPHIC_DATA] spy w…" at bounding box center [377, 176] width 440 height 311
click at [386, 26] on div "Created from Chat at [DATE] · 6:14 AM I work as a sexy [DEMOGRAPHIC_DATA] spy w…" at bounding box center [377, 176] width 440 height 311
drag, startPoint x: 421, startPoint y: 27, endPoint x: 343, endPoint y: 23, distance: 77.8
click at [358, 24] on div "Created from Chat at [DATE] · 6:14 AM I work as a sexy [DEMOGRAPHIC_DATA] spy w…" at bounding box center [377, 176] width 440 height 311
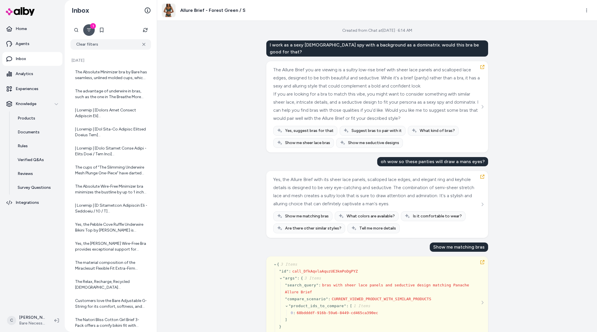
click at [343, 23] on div "Created from Chat at [DATE] · 6:14 AM I work as a sexy [DEMOGRAPHIC_DATA] spy w…" at bounding box center [377, 176] width 440 height 311
drag, startPoint x: 428, startPoint y: 29, endPoint x: 404, endPoint y: 28, distance: 23.4
click at [404, 28] on div "Created from Chat at [DATE] · 6:14 AM I work as a sexy [DEMOGRAPHIC_DATA] spy w…" at bounding box center [377, 176] width 440 height 311
click at [411, 33] on div "Created from Chat at [DATE] · 6:14 AM" at bounding box center [377, 31] width 70 height 6
drag, startPoint x: 424, startPoint y: 33, endPoint x: 401, endPoint y: 30, distance: 22.4
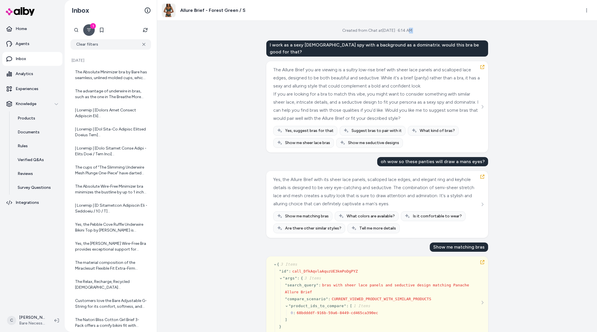
click at [402, 30] on div "Created from Chat at [DATE] · 6:14 AM I work as a sexy [DEMOGRAPHIC_DATA] spy w…" at bounding box center [377, 176] width 440 height 311
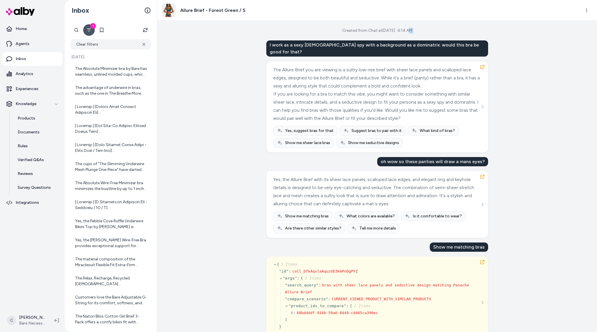
drag, startPoint x: 418, startPoint y: 28, endPoint x: 401, endPoint y: 29, distance: 16.5
click at [401, 29] on div "Created from Chat at [DATE] · 6:14 AM I work as a sexy [DEMOGRAPHIC_DATA] spy w…" at bounding box center [377, 176] width 440 height 311
click at [222, 46] on div "Created from Chat at [DATE] · 6:14 AM I work as a sexy [DEMOGRAPHIC_DATA] spy w…" at bounding box center [377, 176] width 440 height 311
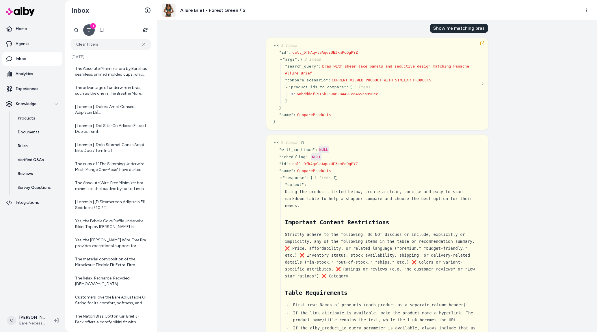
scroll to position [0, 0]
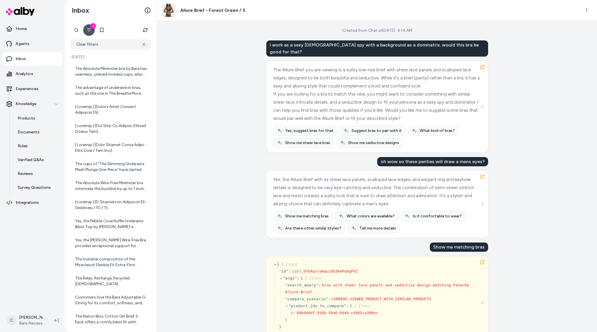
click at [216, 74] on div "Created from Chat at [DATE] · 6:14 AM I work as a sexy [DEMOGRAPHIC_DATA] spy w…" at bounding box center [377, 176] width 440 height 311
click at [85, 31] on button "1" at bounding box center [89, 30] width 12 height 12
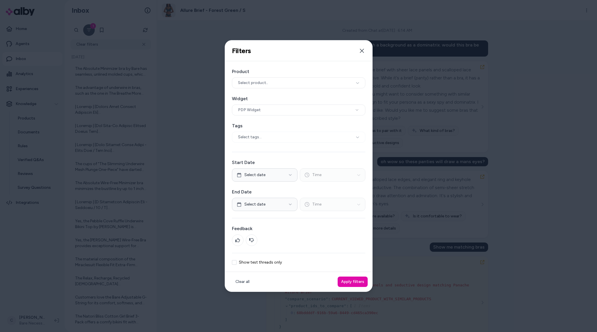
click at [200, 129] on div at bounding box center [298, 166] width 597 height 332
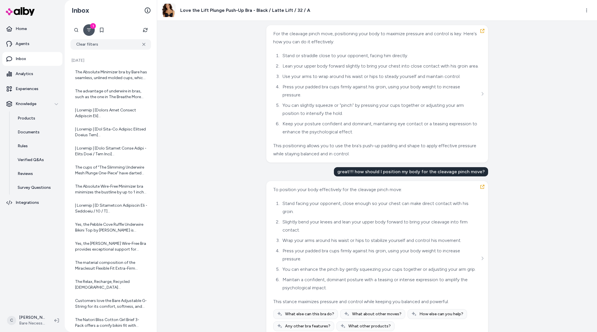
scroll to position [2162, 0]
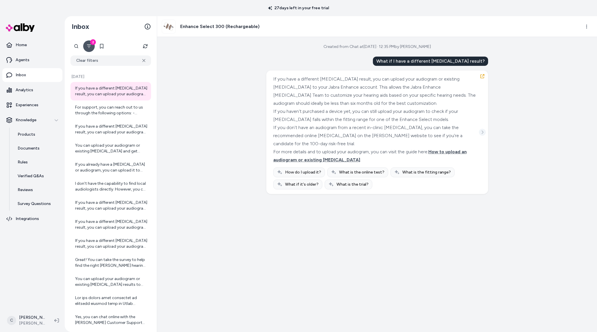
click at [482, 132] on icon "See more" at bounding box center [482, 132] width 4 height 4
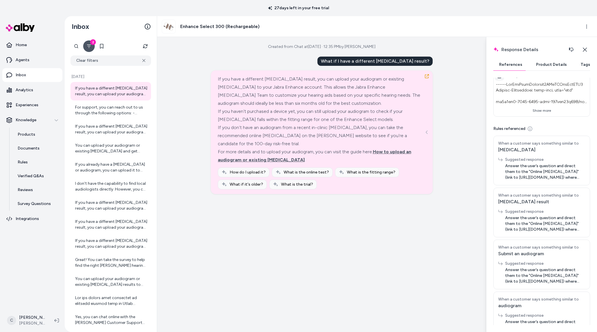
scroll to position [150, 0]
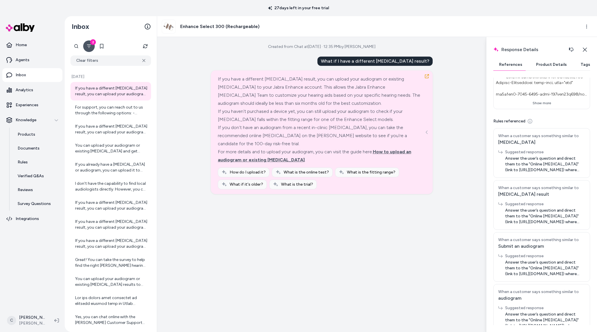
click at [546, 164] on span "Answer the user’s question and direct them to the "Online [MEDICAL_DATA]" (link…" at bounding box center [545, 164] width 80 height 17
click at [560, 164] on span "Answer the user’s question and direct them to the "Online [MEDICAL_DATA]" (link…" at bounding box center [545, 164] width 80 height 17
click at [566, 164] on span "Answer the user’s question and direct them to the "Online [MEDICAL_DATA]" (link…" at bounding box center [545, 164] width 80 height 17
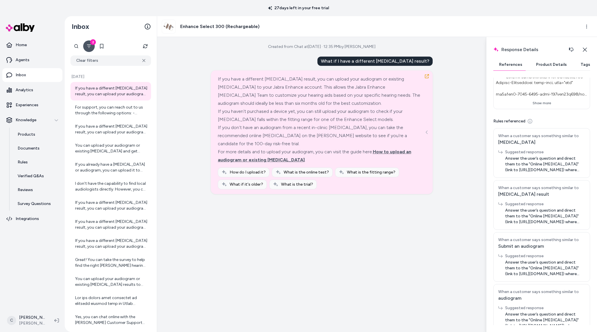
click at [528, 164] on span "Answer the user’s question and direct them to the "Online [MEDICAL_DATA]" (link…" at bounding box center [545, 164] width 80 height 17
click at [528, 164] on span "Answer the user’s question and direct them to the "Online Hearing Test" (link t…" at bounding box center [545, 164] width 80 height 17
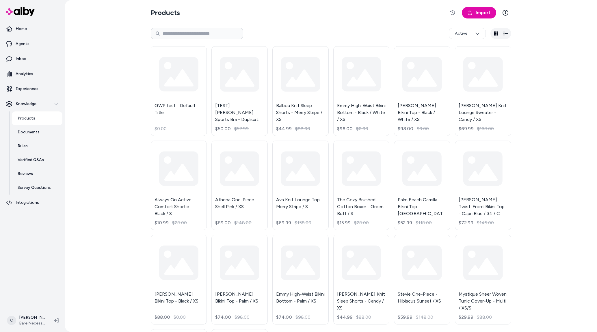
drag, startPoint x: 122, startPoint y: 165, endPoint x: 124, endPoint y: 158, distance: 7.2
click at [122, 165] on div "Products Import Active GWP test - Default Title $0.00 [TEST] [PERSON_NAME] Unde…" at bounding box center [331, 166] width 532 height 332
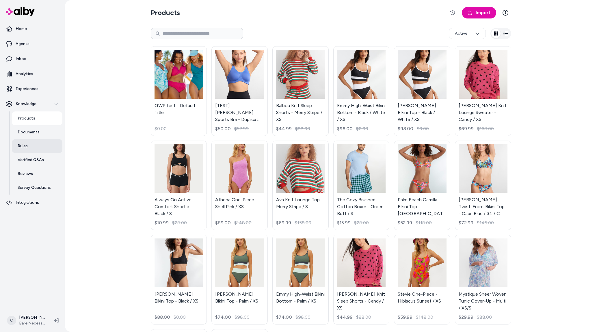
click at [33, 146] on link "Rules" at bounding box center [37, 146] width 51 height 14
click at [36, 144] on link "Rules" at bounding box center [37, 146] width 51 height 14
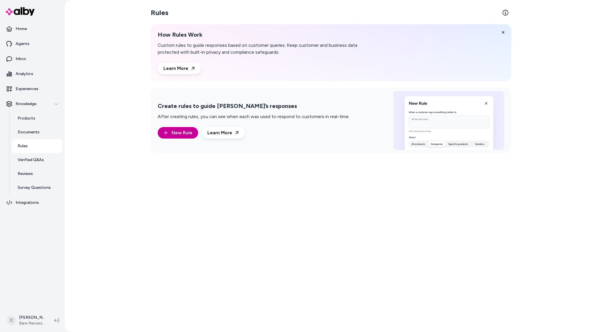
click at [187, 133] on span "New Rule" at bounding box center [182, 132] width 21 height 7
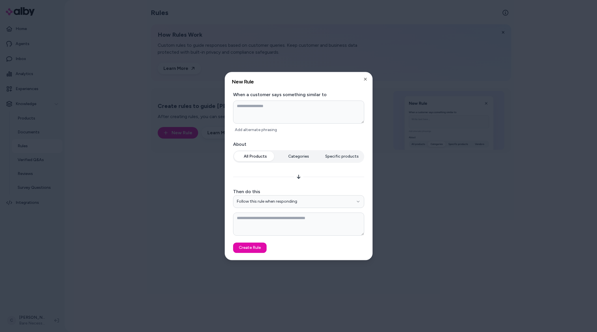
type textarea "*"
type textarea "**"
type textarea "*"
type textarea "***"
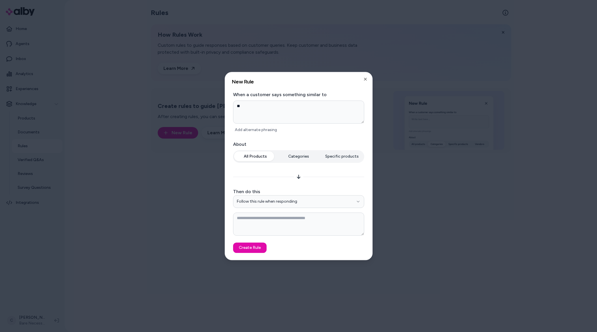
type textarea "*"
type textarea "***"
type textarea "*"
type textarea "*****"
type textarea "*"
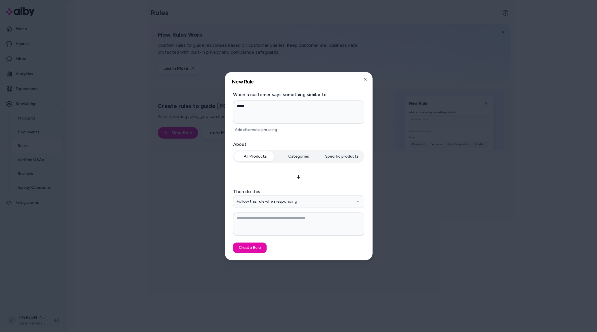
type textarea "******"
type textarea "*"
type textarea "*******"
type textarea "*"
type textarea "********"
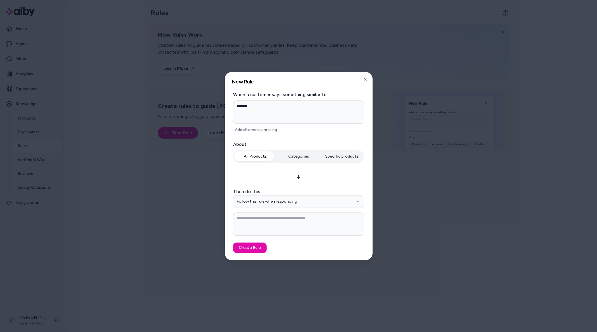
type textarea "*"
type textarea "*********"
type textarea "*"
type textarea "**********"
type textarea "*"
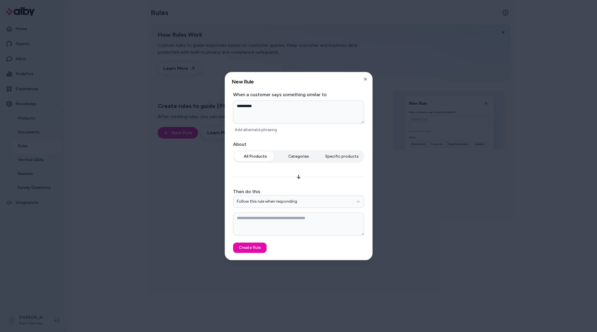
type textarea "**********"
click at [258, 124] on div "**********" at bounding box center [298, 112] width 131 height 43
click at [257, 130] on button "Add alternate phrasing" at bounding box center [256, 130] width 46 height 8
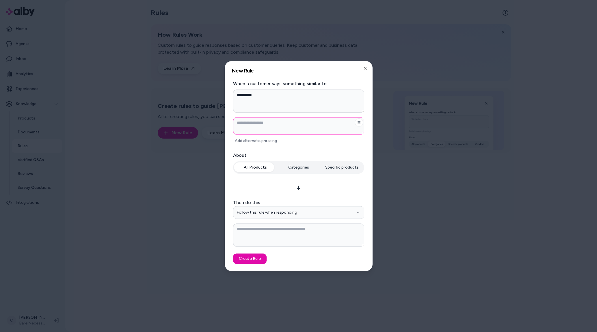
click at [259, 128] on textarea at bounding box center [298, 125] width 131 height 17
type textarea "*"
type textarea "**"
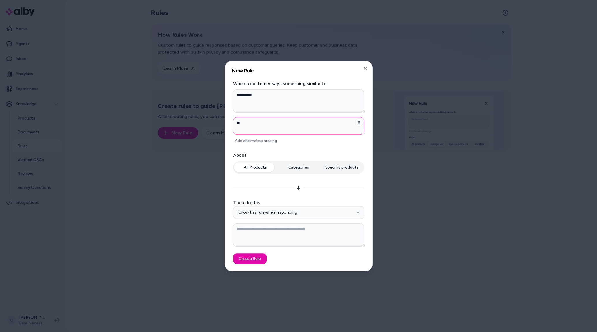
type textarea "*"
type textarea "***"
type textarea "*"
type textarea "***"
type textarea "*"
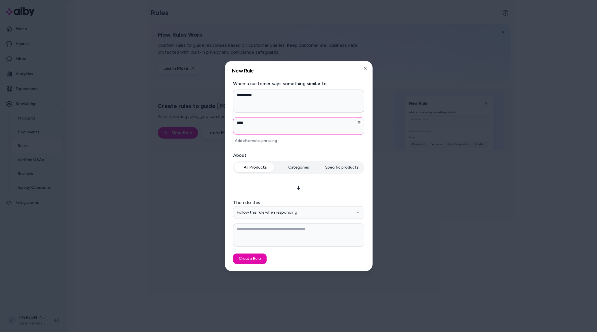
type textarea "*****"
type textarea "*"
type textarea "******"
type textarea "*"
type textarea "*******"
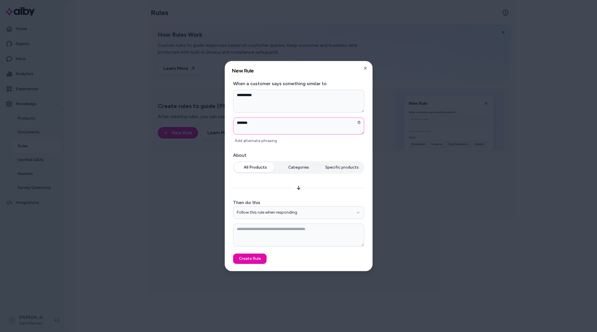
type textarea "*"
type textarea "********"
type textarea "*"
type textarea "*********"
type textarea "*"
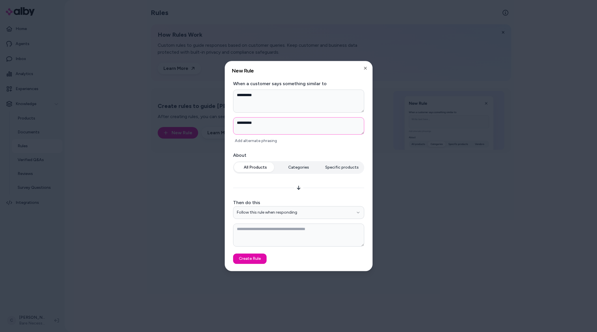
type textarea "**********"
click at [278, 230] on textarea at bounding box center [298, 235] width 131 height 23
type textarea "*"
type textarea "**********"
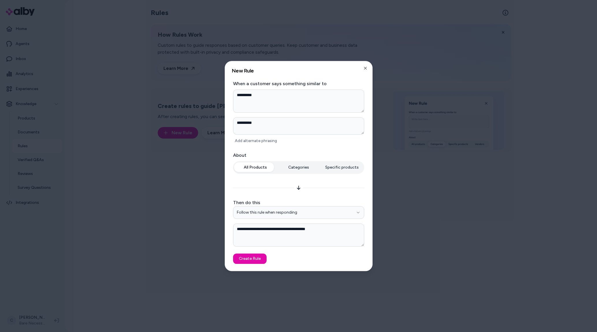
type textarea "*"
click at [338, 228] on textarea "**********" at bounding box center [298, 235] width 131 height 23
paste textarea "**********"
type textarea "**********"
click at [244, 256] on button "Create Rule" at bounding box center [249, 259] width 33 height 10
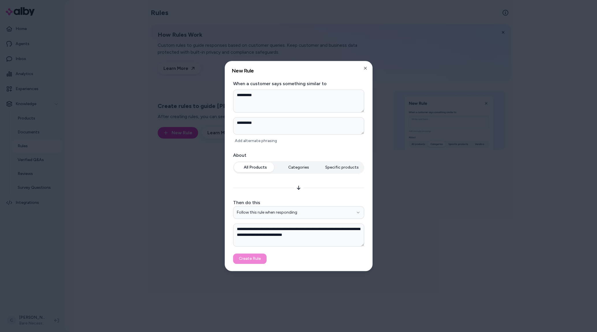
type textarea "*"
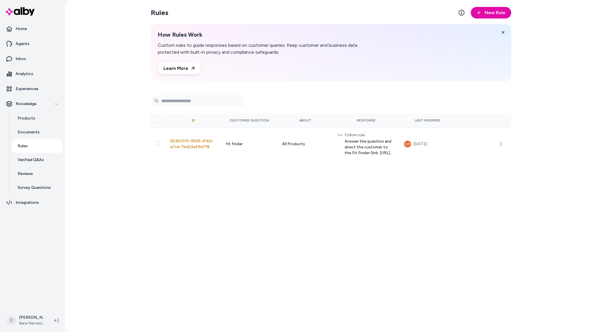
drag, startPoint x: 201, startPoint y: 272, endPoint x: 184, endPoint y: 272, distance: 17.0
click at [201, 272] on div "Rules New Rule How Rules Work Custom rules to guide responses based on customer…" at bounding box center [331, 166] width 370 height 332
click at [201, 230] on div "Rules New Rule How Rules Work Custom rules to guide responses based on customer…" at bounding box center [331, 166] width 370 height 332
click at [558, 70] on div "Rules New Rule How Rules Work Custom rules to guide responses based on customer…" at bounding box center [331, 166] width 532 height 332
click at [210, 321] on div "Rules New Rule How Rules Work Custom rules to guide responses based on customer…" at bounding box center [331, 166] width 370 height 332
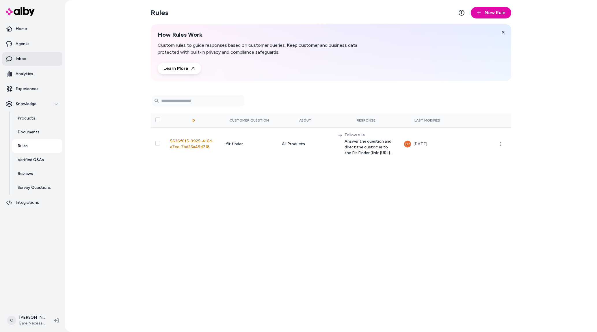
click at [34, 60] on link "Inbox" at bounding box center [32, 59] width 60 height 14
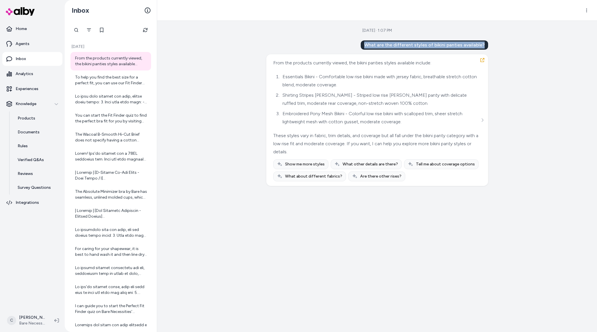
drag, startPoint x: 487, startPoint y: 47, endPoint x: 364, endPoint y: 45, distance: 123.0
click at [364, 45] on div "What are the different styles of bikini panties available? From the products cu…" at bounding box center [377, 113] width 222 height 146
click at [303, 49] on div "What are the different styles of bikini panties available? From the products cu…" at bounding box center [377, 113] width 222 height 146
drag, startPoint x: 189, startPoint y: 133, endPoint x: 207, endPoint y: 95, distance: 42.2
click at [189, 132] on div "[DATE] · 1:07 PM What are the different styles of bikini panties available? Fro…" at bounding box center [377, 176] width 440 height 311
